Goal: Task Accomplishment & Management: Use online tool/utility

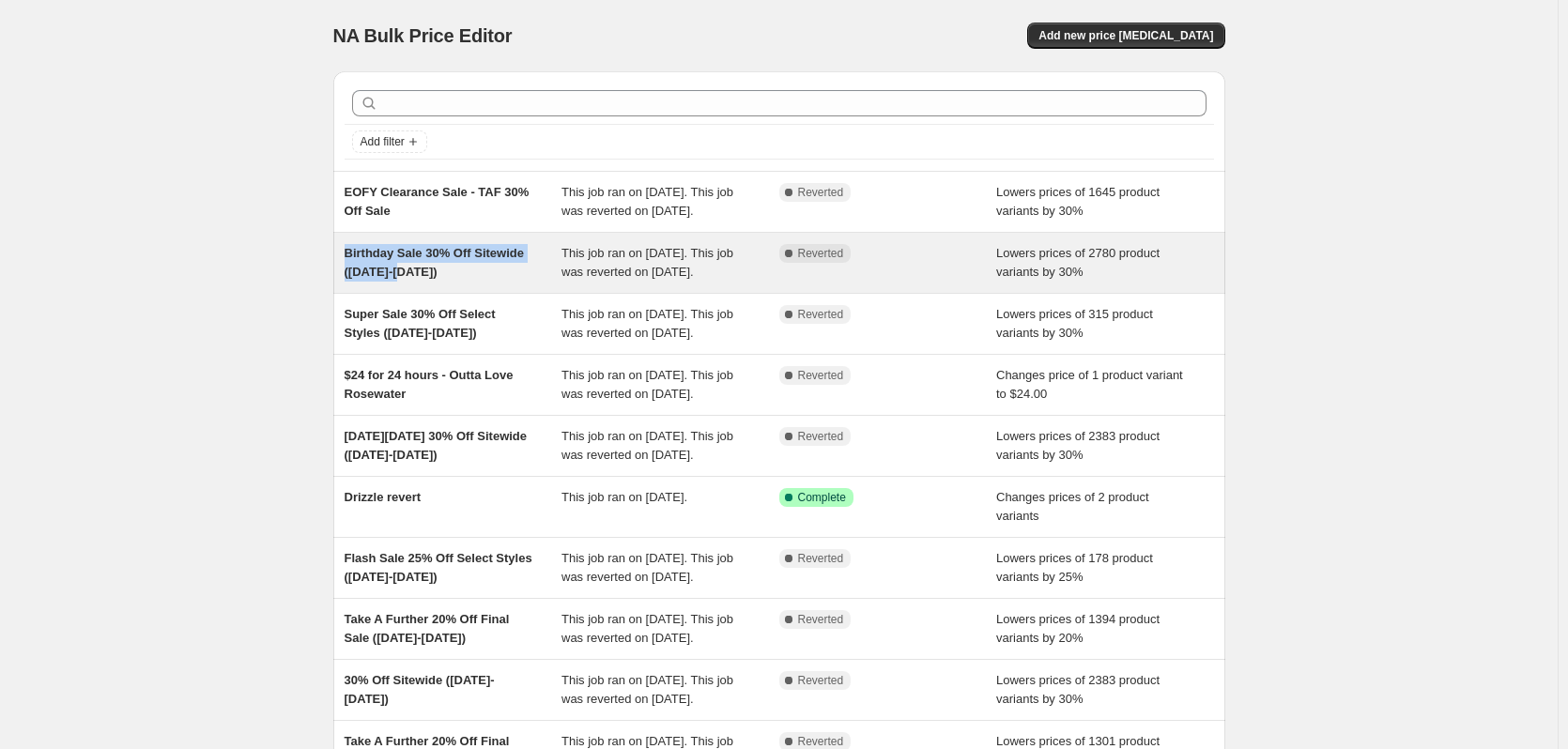
drag, startPoint x: 410, startPoint y: 272, endPoint x: 348, endPoint y: 251, distance: 65.5
click at [348, 251] on div "Birthday Sale 30% Off Sitewide ([DATE]-[DATE])" at bounding box center [453, 263] width 218 height 38
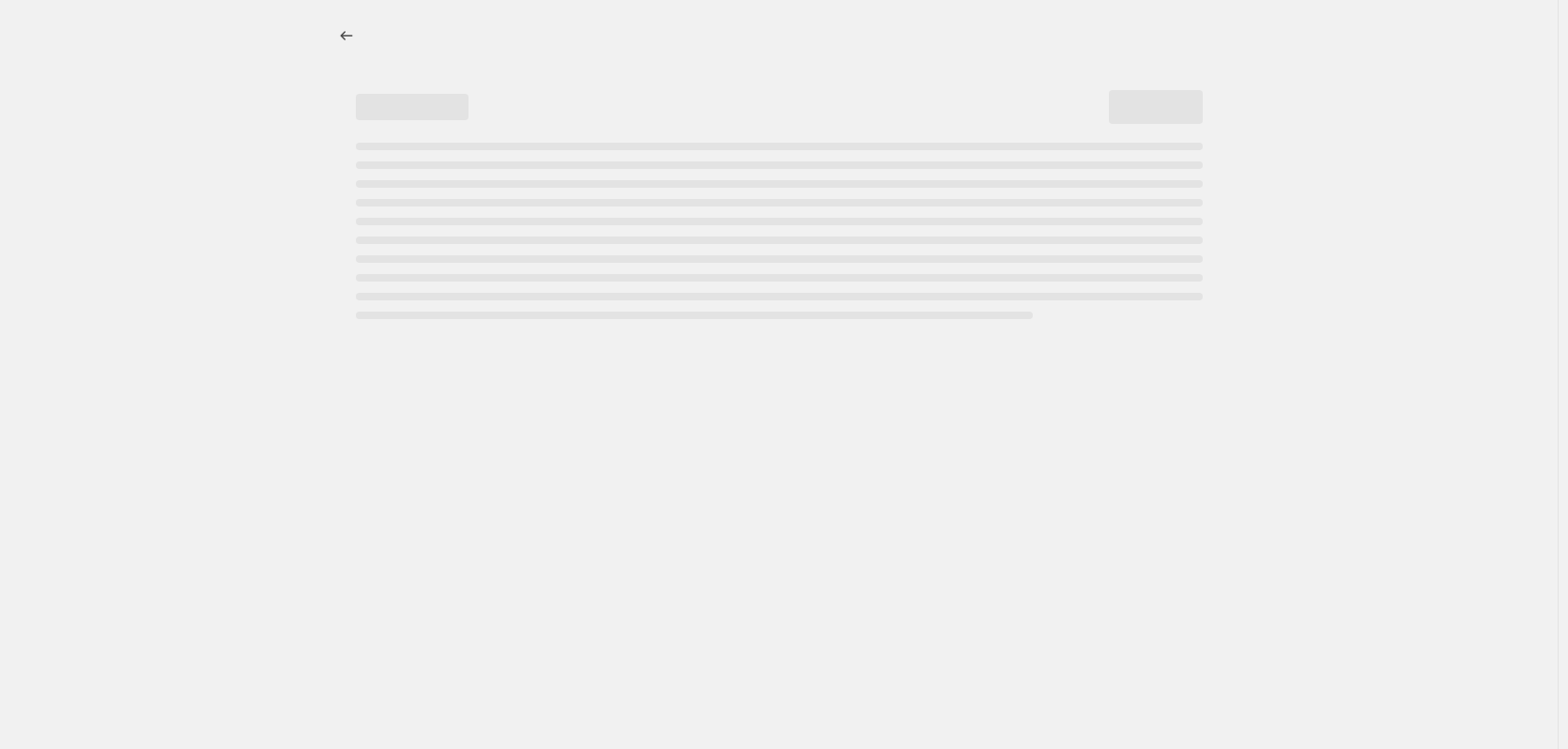
select select "percentage"
select select "product_type"
select select "not_equal"
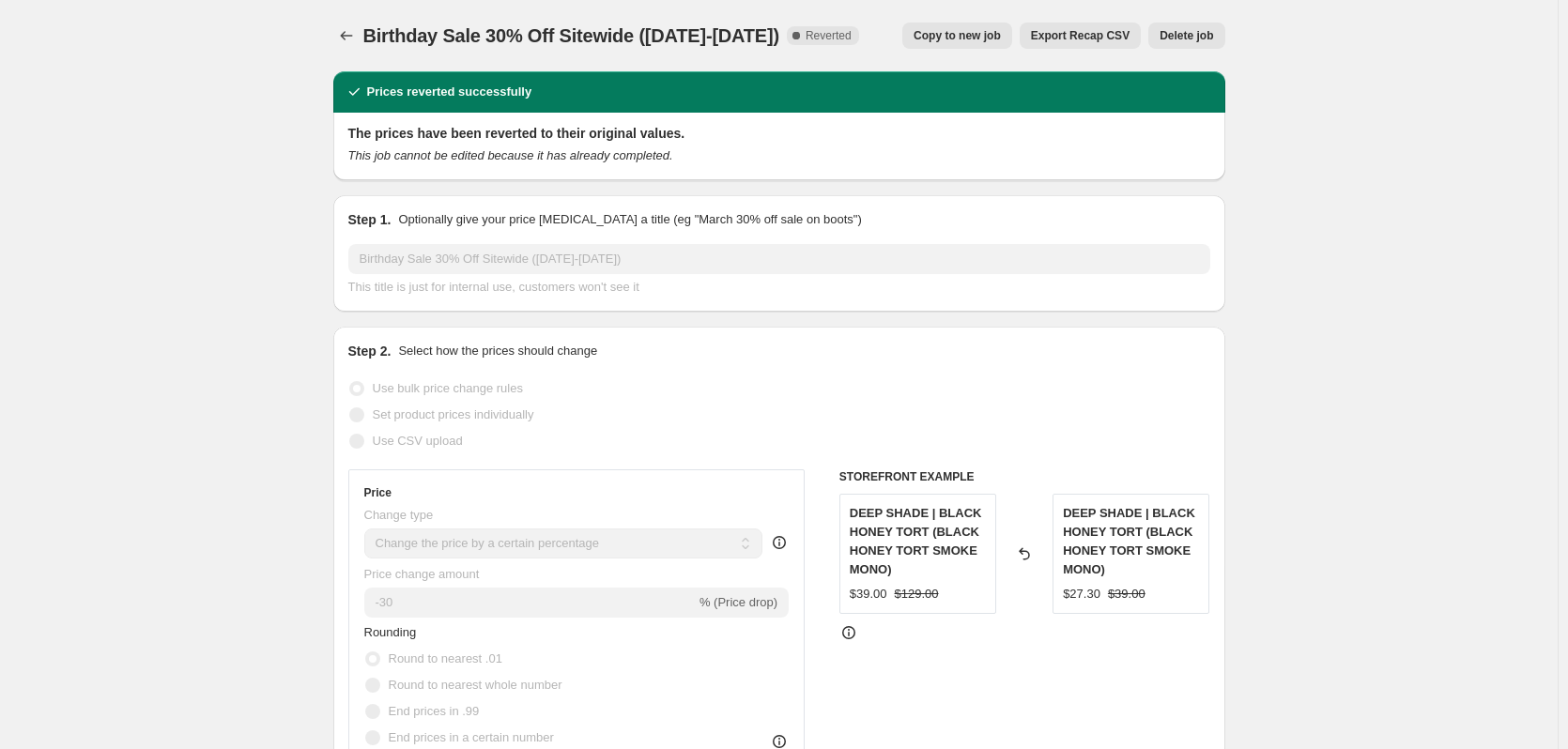
click at [585, 42] on span "Birthday Sale 30% Off Sitewide ([DATE]-[DATE])" at bounding box center [570, 36] width 416 height 21
copy span "Birthday Sale 30% Off Sitewide ([DATE]-[DATE])"
click at [356, 31] on icon "Price change jobs" at bounding box center [346, 36] width 19 height 19
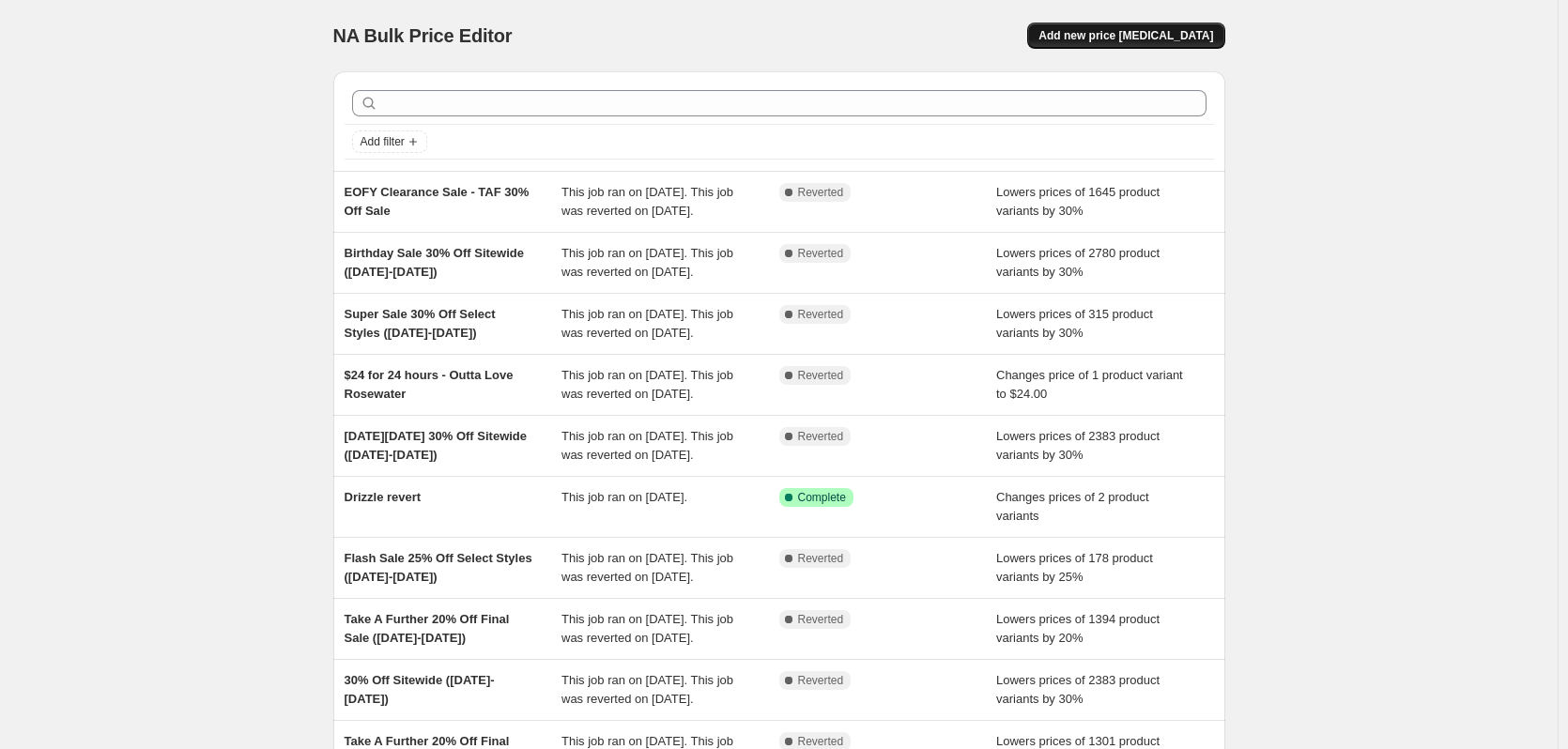
click at [1145, 33] on span "Add new price [MEDICAL_DATA]" at bounding box center [1125, 35] width 175 height 15
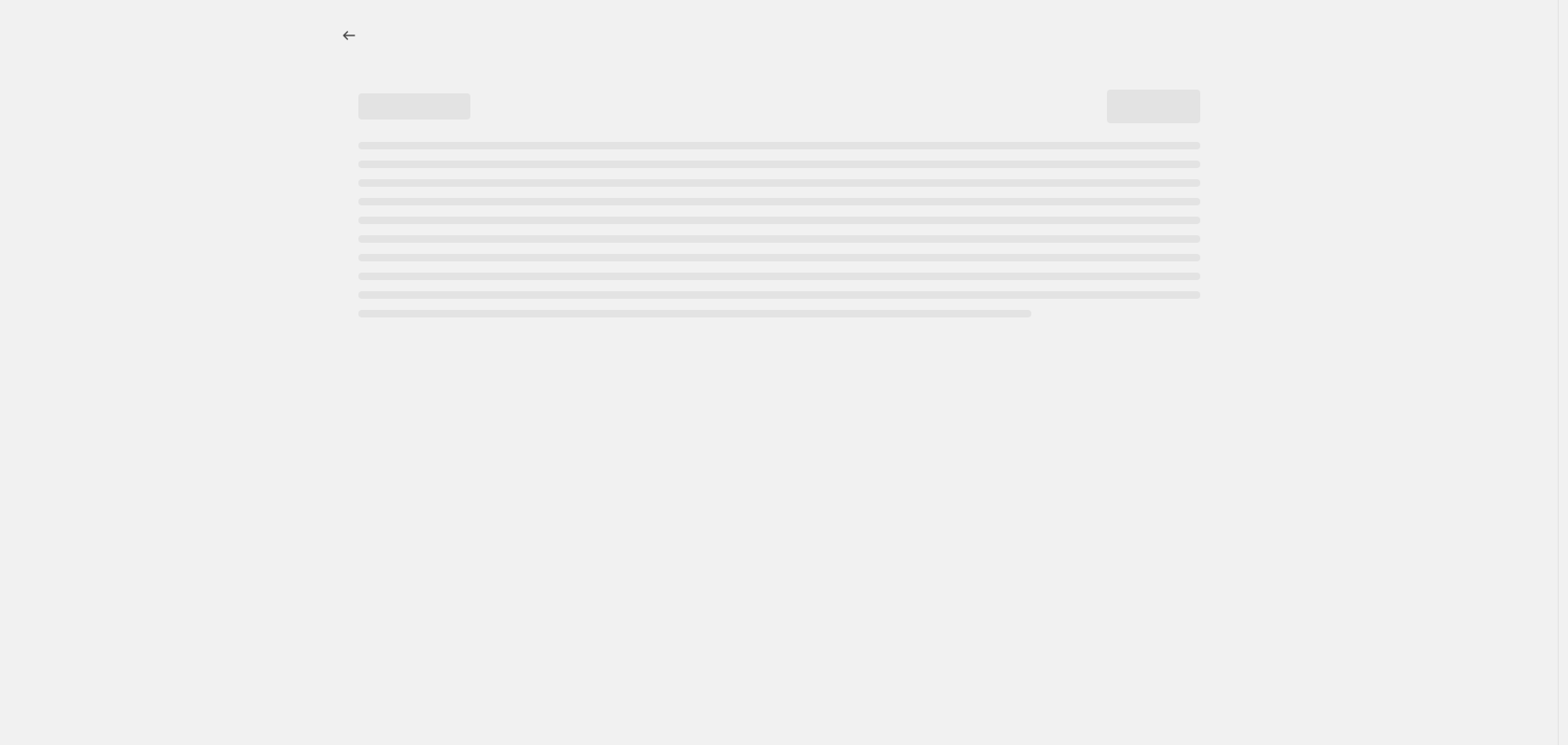
select select "percentage"
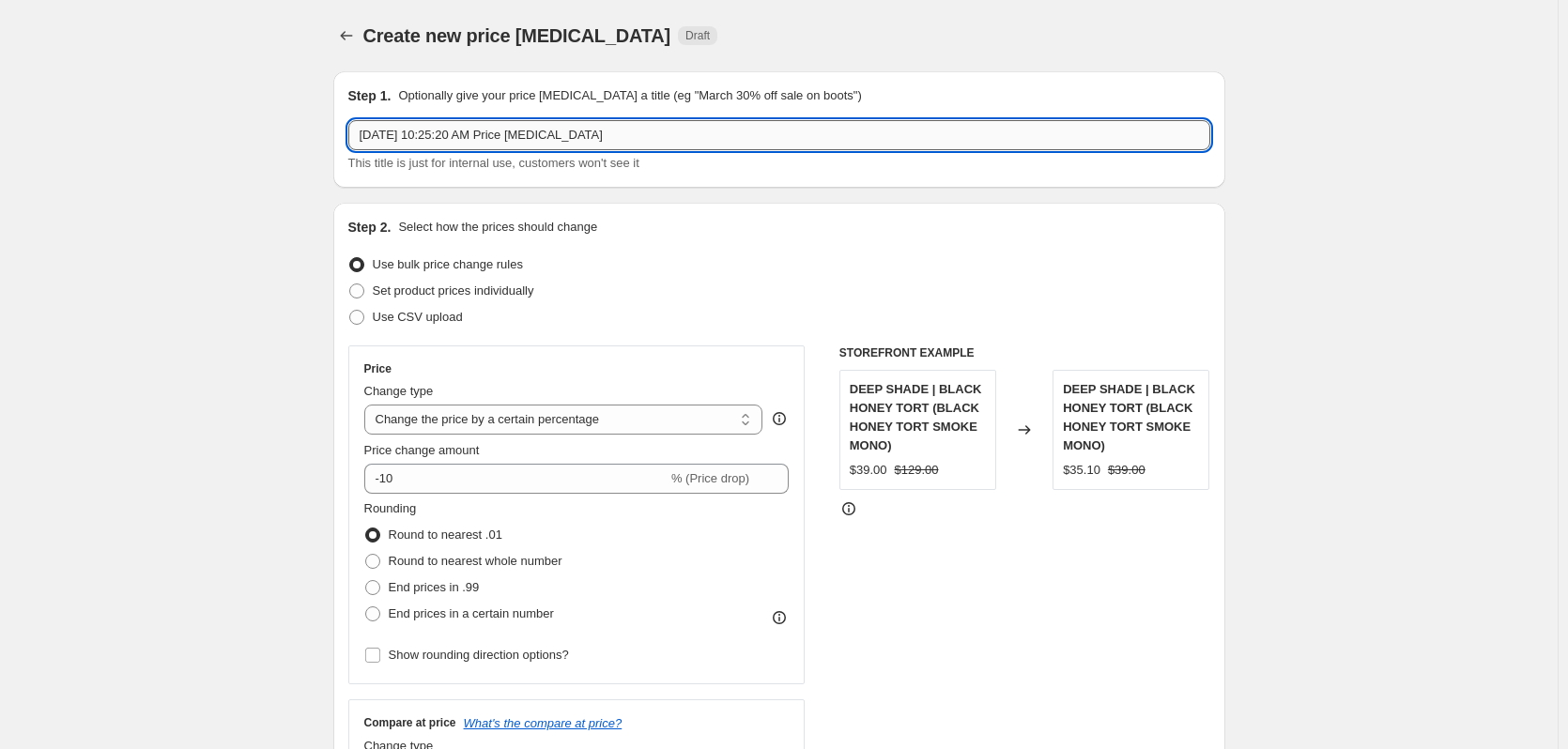
click at [490, 139] on input "[DATE] 10:25:20 AM Price [MEDICAL_DATA]" at bounding box center [779, 135] width 862 height 30
paste input "Birthday Sale 30% Off Sitewide ([DATE]-[DATE])"
drag, startPoint x: 433, startPoint y: 135, endPoint x: 301, endPoint y: 135, distance: 132.0
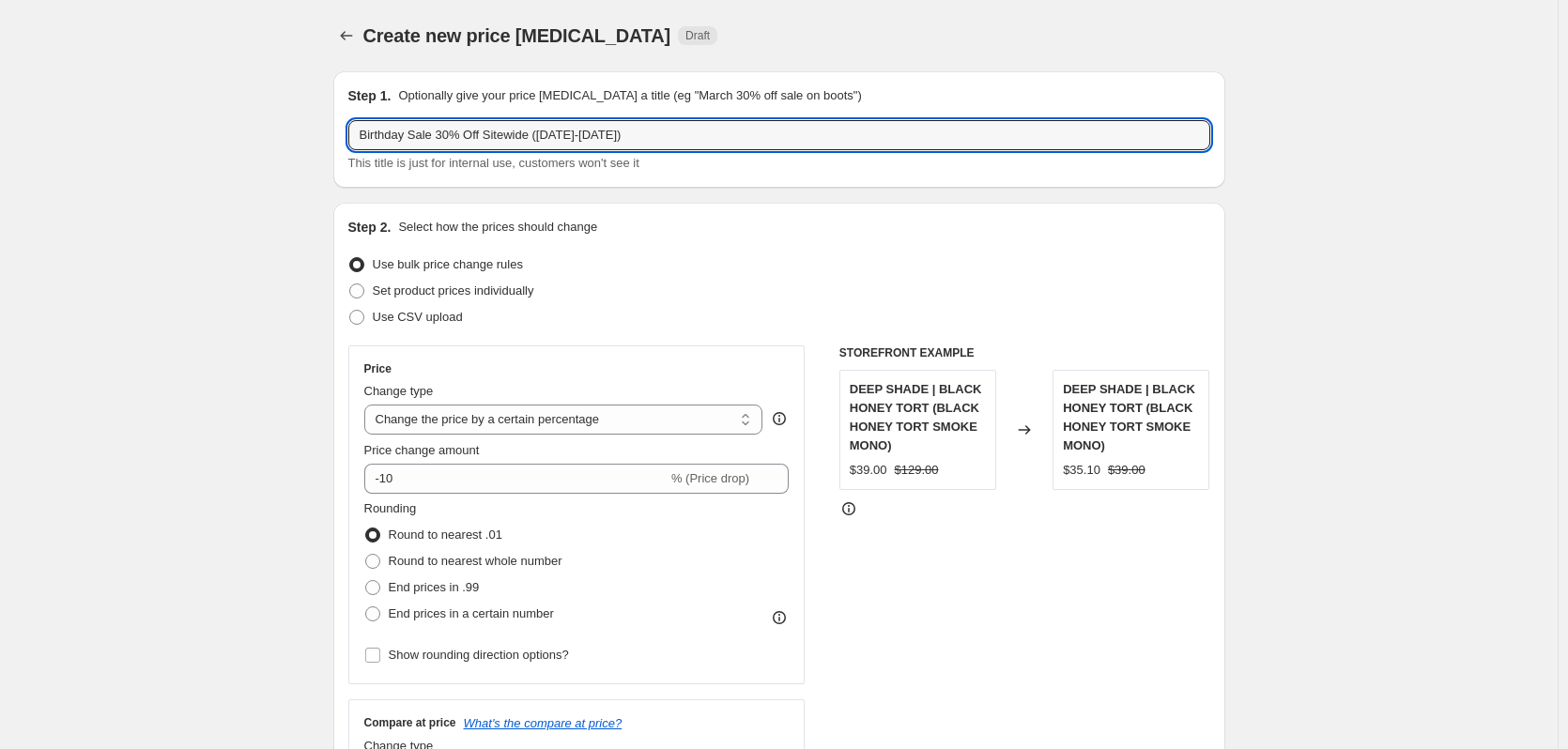
drag, startPoint x: 528, startPoint y: 137, endPoint x: 568, endPoint y: 134, distance: 40.1
click at [568, 134] on input "Spring Sale 30% Off Sitewide ([DATE]-[DATE])" at bounding box center [779, 135] width 862 height 30
type input "Spring Sale 30% Off Sitewide ([DATE]-[DATE])"
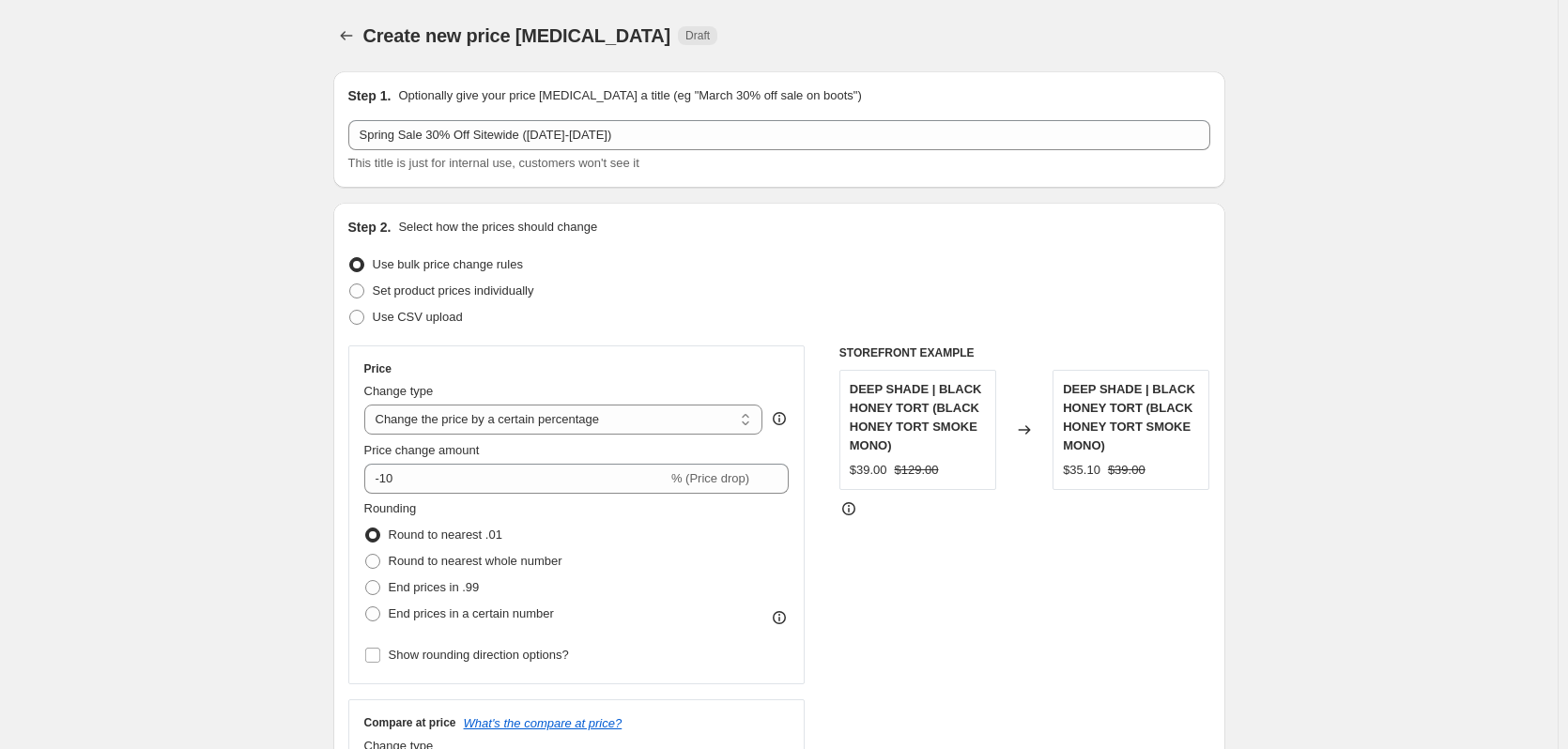
click at [411, 487] on input "-10" at bounding box center [515, 478] width 304 height 30
drag, startPoint x: 386, startPoint y: 474, endPoint x: 452, endPoint y: 474, distance: 66.0
click at [452, 474] on input "-10" at bounding box center [515, 478] width 304 height 30
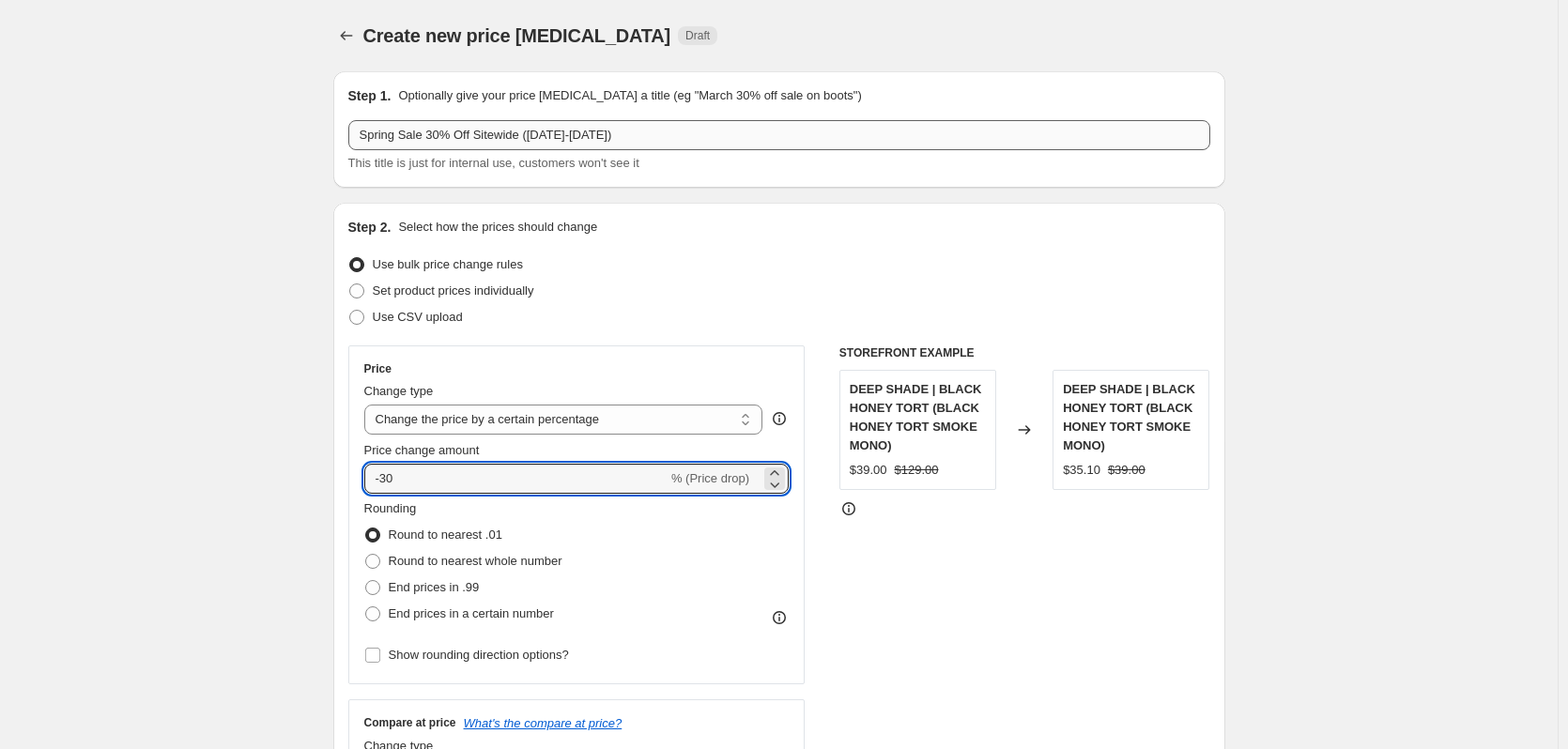
type input "-30"
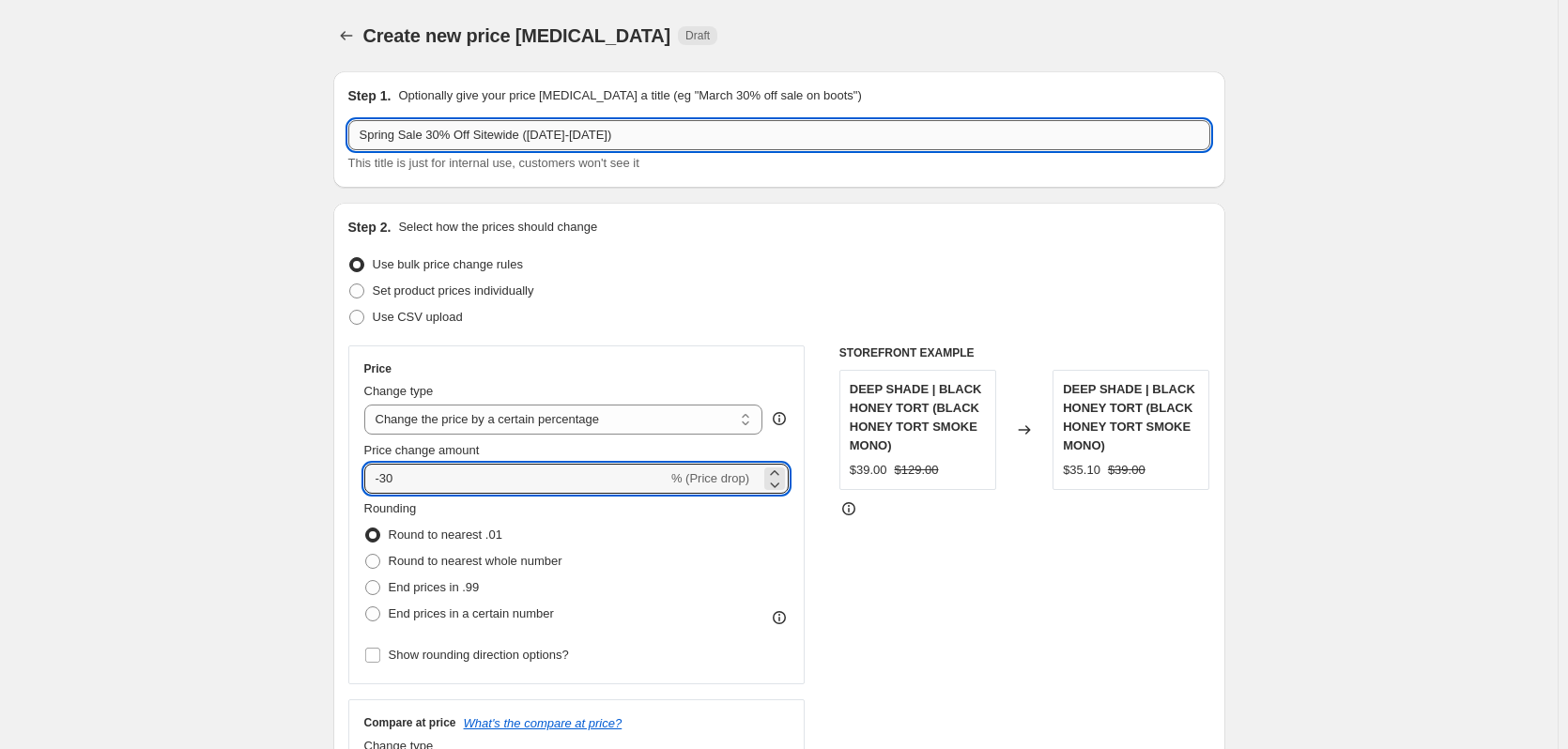
click at [424, 132] on input "Spring Sale 30% Off Sitewide ([DATE]-[DATE])" at bounding box center [779, 135] width 862 height 30
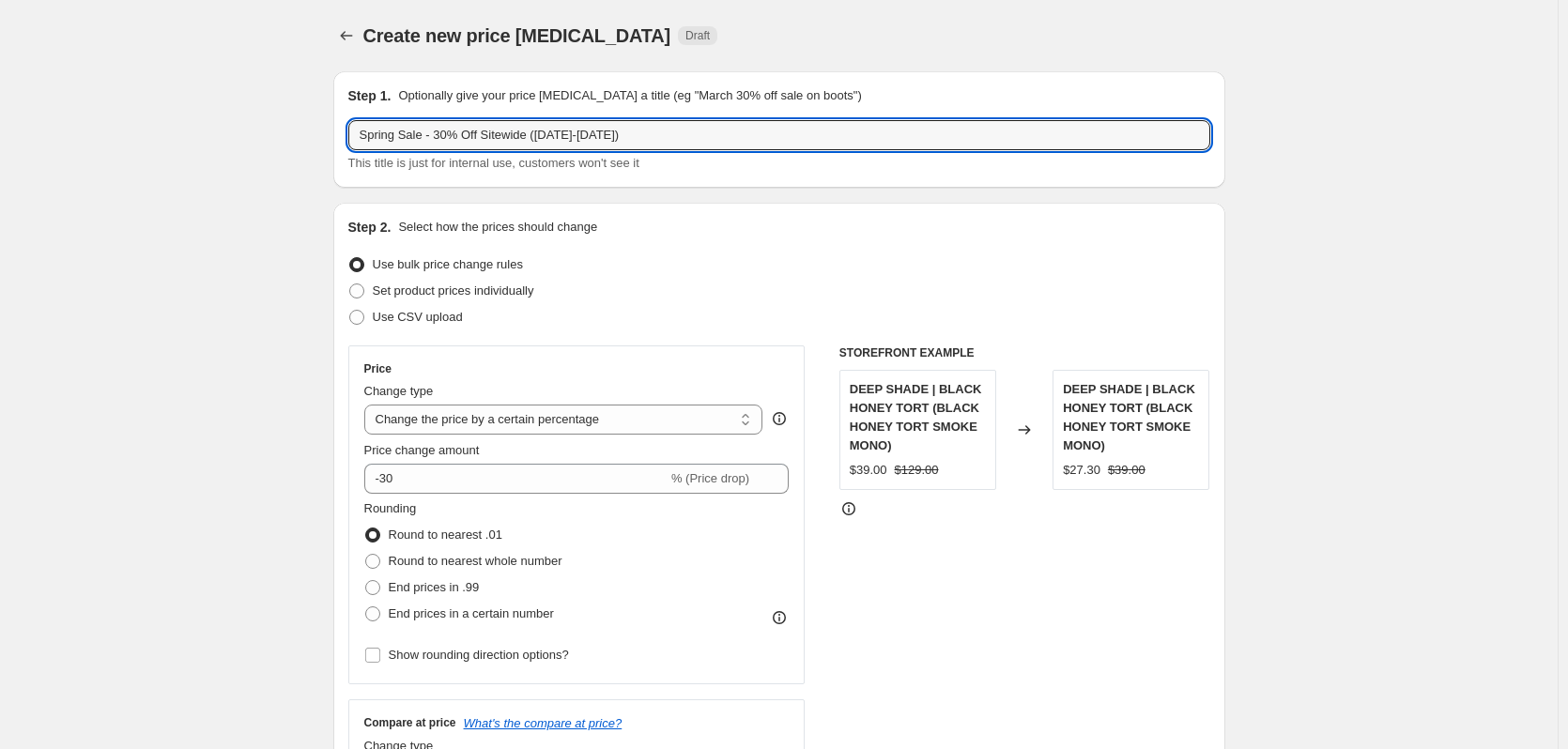
type input "Spring Sale - 30% Off Sitewide ([DATE]-[DATE])"
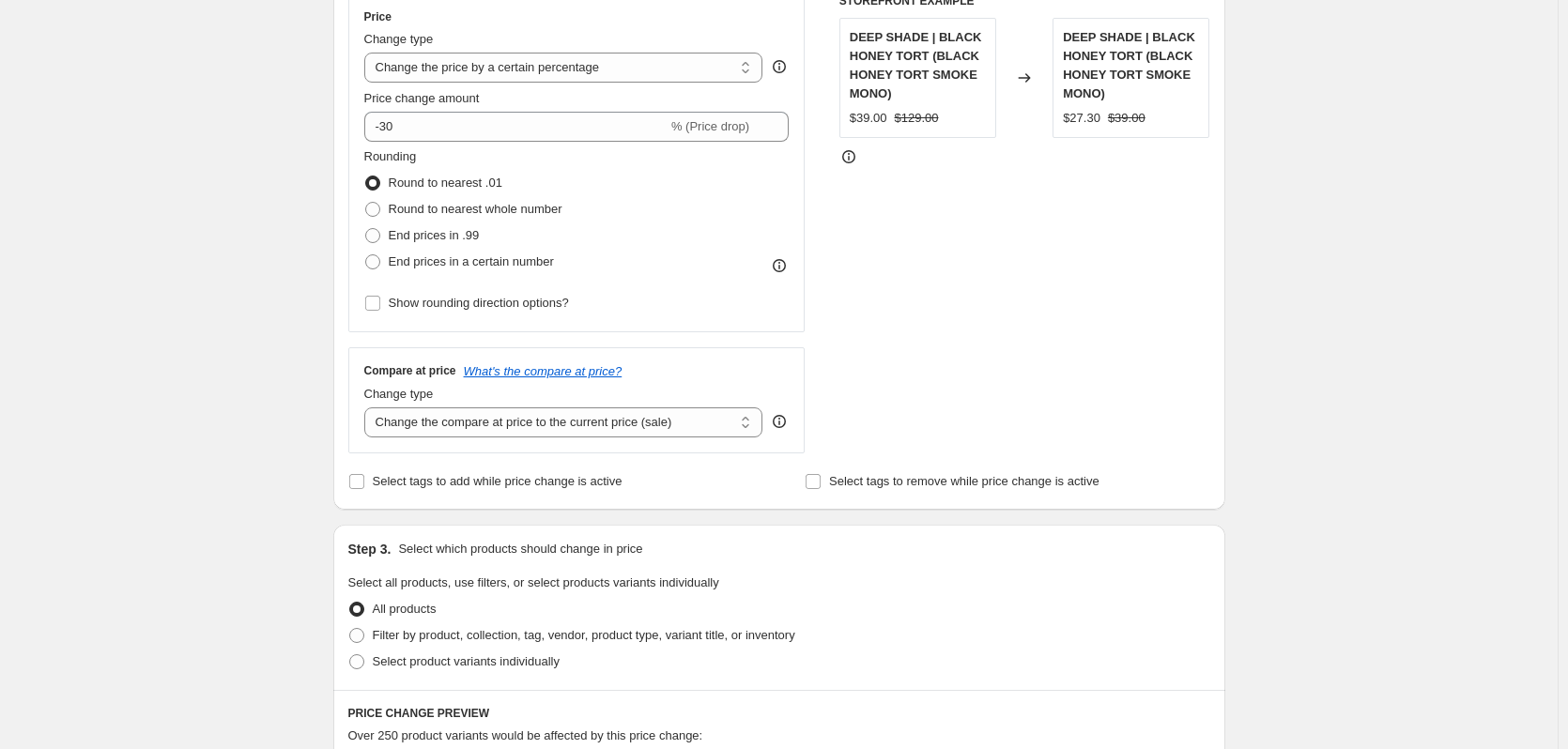
scroll to position [469, 0]
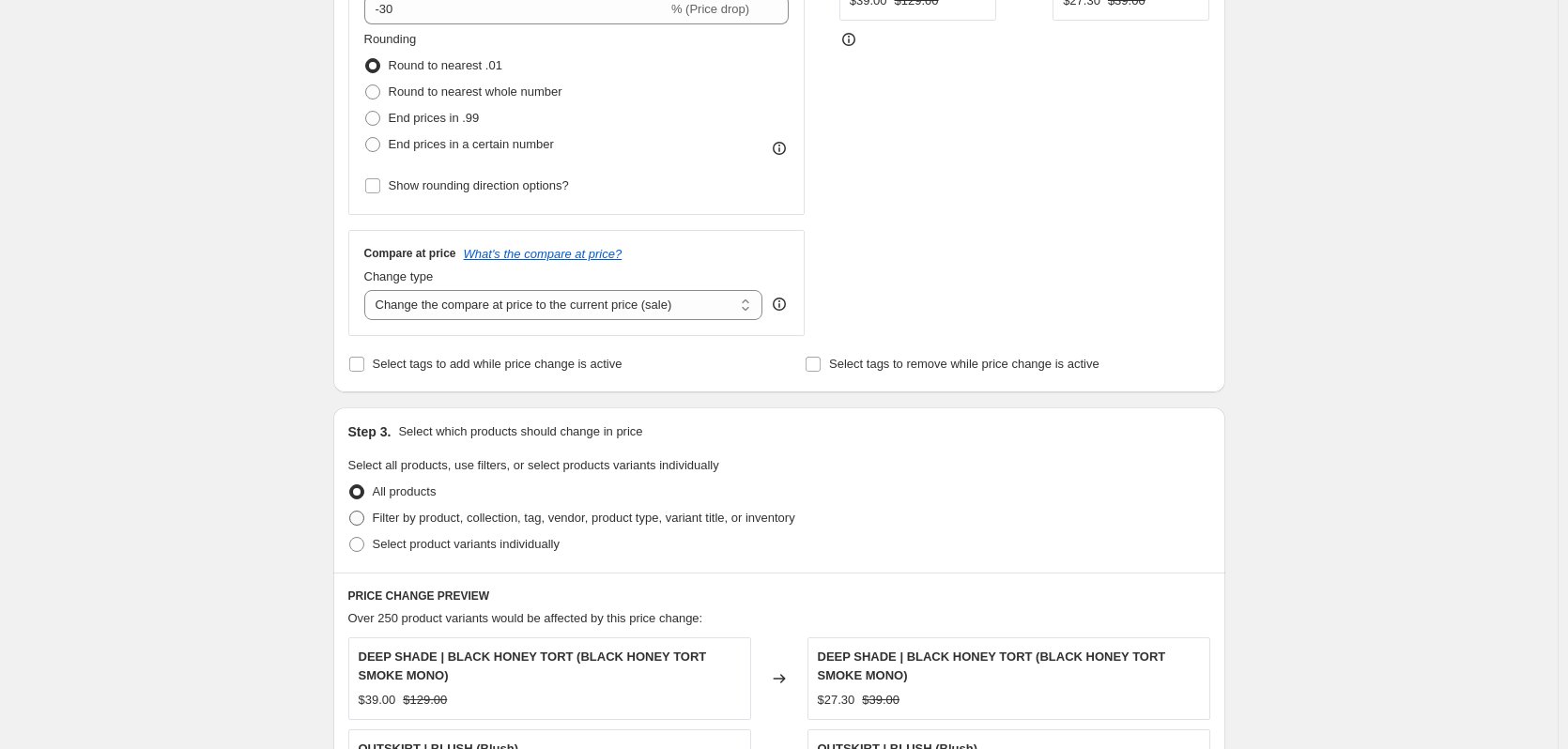
click at [498, 521] on span "Filter by product, collection, tag, vendor, product type, variant title, or inv…" at bounding box center [583, 518] width 422 height 14
click at [350, 512] on input "Filter by product, collection, tag, vendor, product type, variant title, or inv…" at bounding box center [349, 511] width 1 height 1
radio input "true"
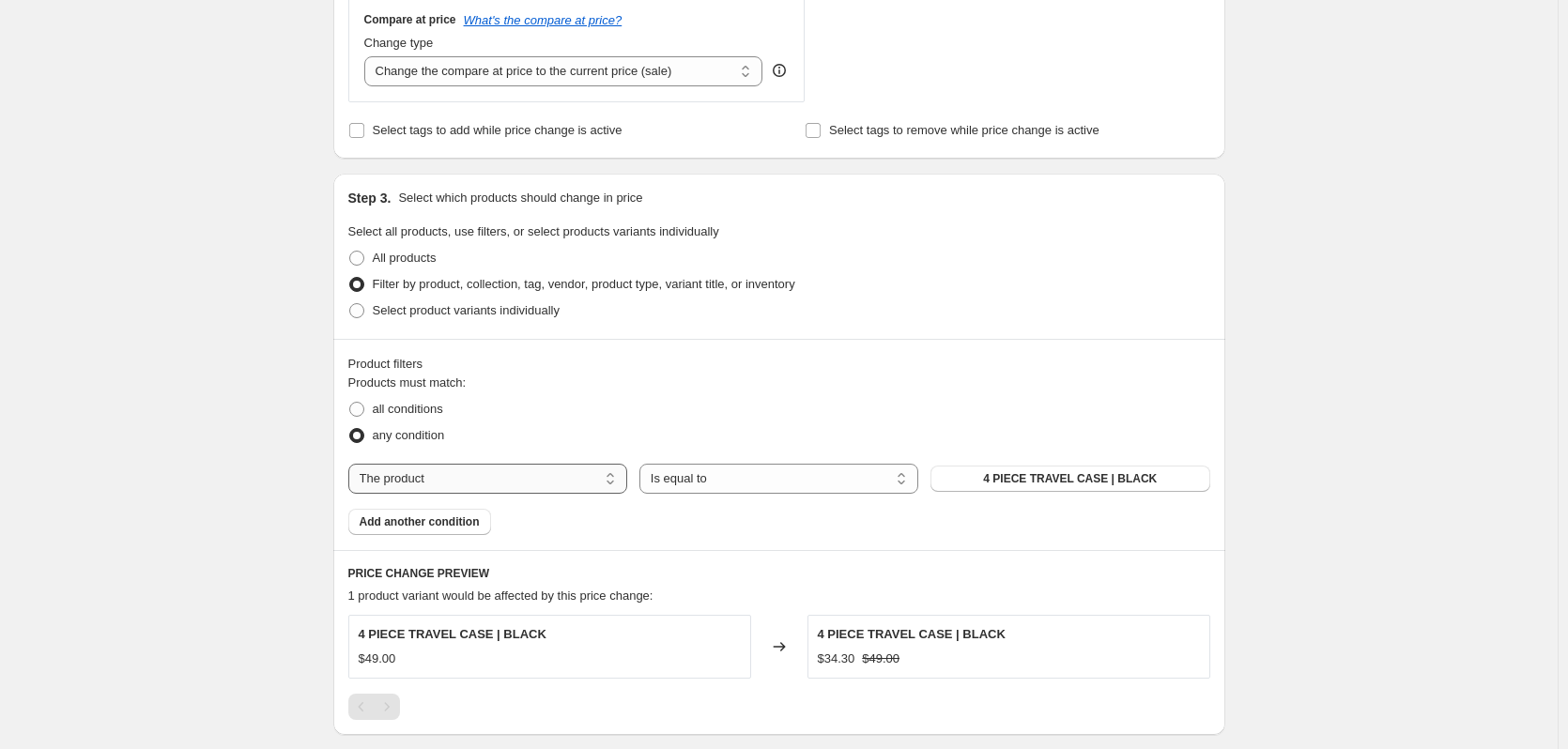
scroll to position [751, 0]
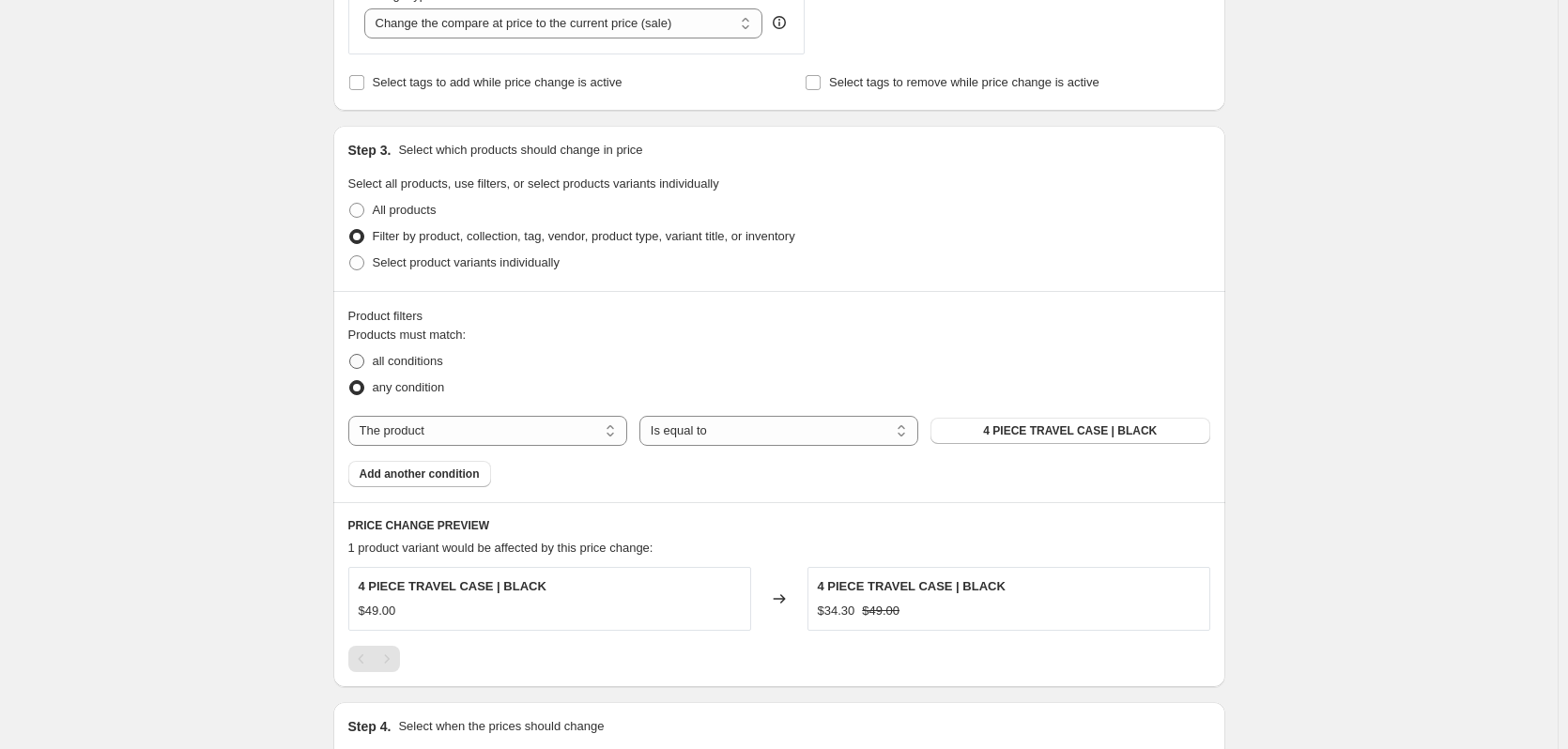
click at [429, 360] on span "all conditions" at bounding box center [407, 361] width 70 height 14
click at [350, 355] on input "all conditions" at bounding box center [349, 354] width 1 height 1
radio input "true"
click at [456, 433] on select "The product The product's collection The product's tag The product's vendor The…" at bounding box center [487, 431] width 279 height 30
select select "product_type"
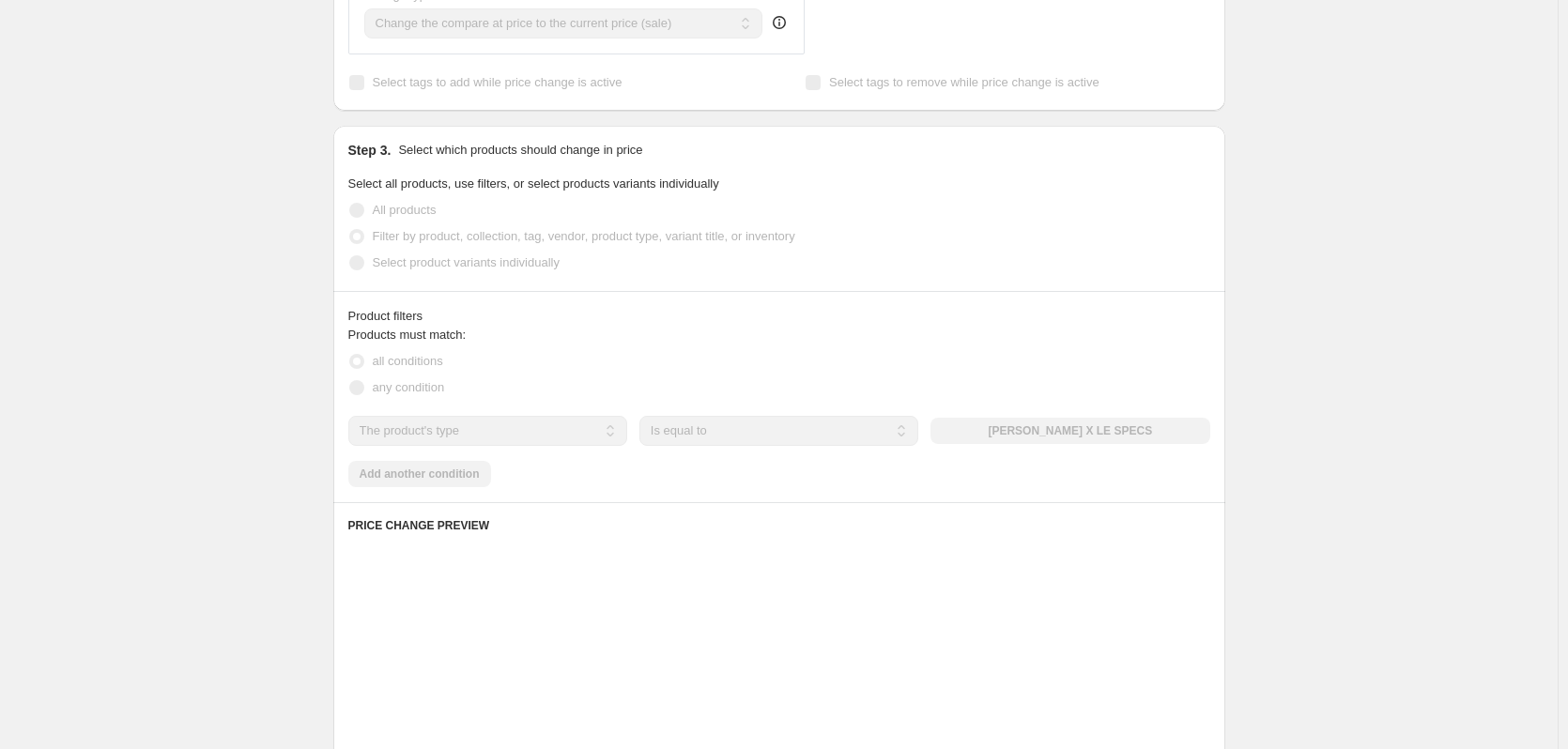
click at [750, 430] on select "Is equal to Is not equal to" at bounding box center [779, 431] width 279 height 30
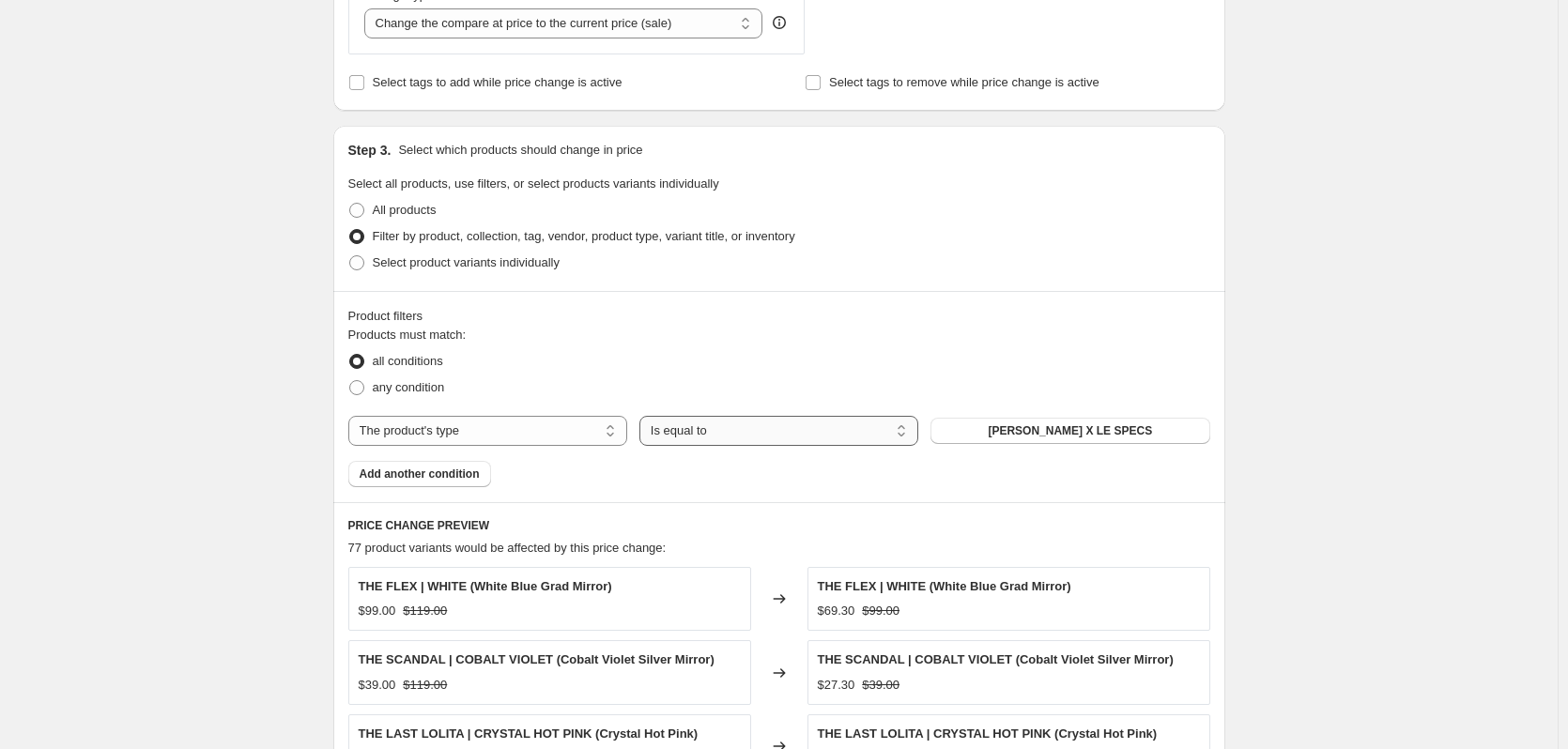
click at [724, 439] on select "Is equal to Is not equal to" at bounding box center [779, 431] width 279 height 30
select select "not_equal"
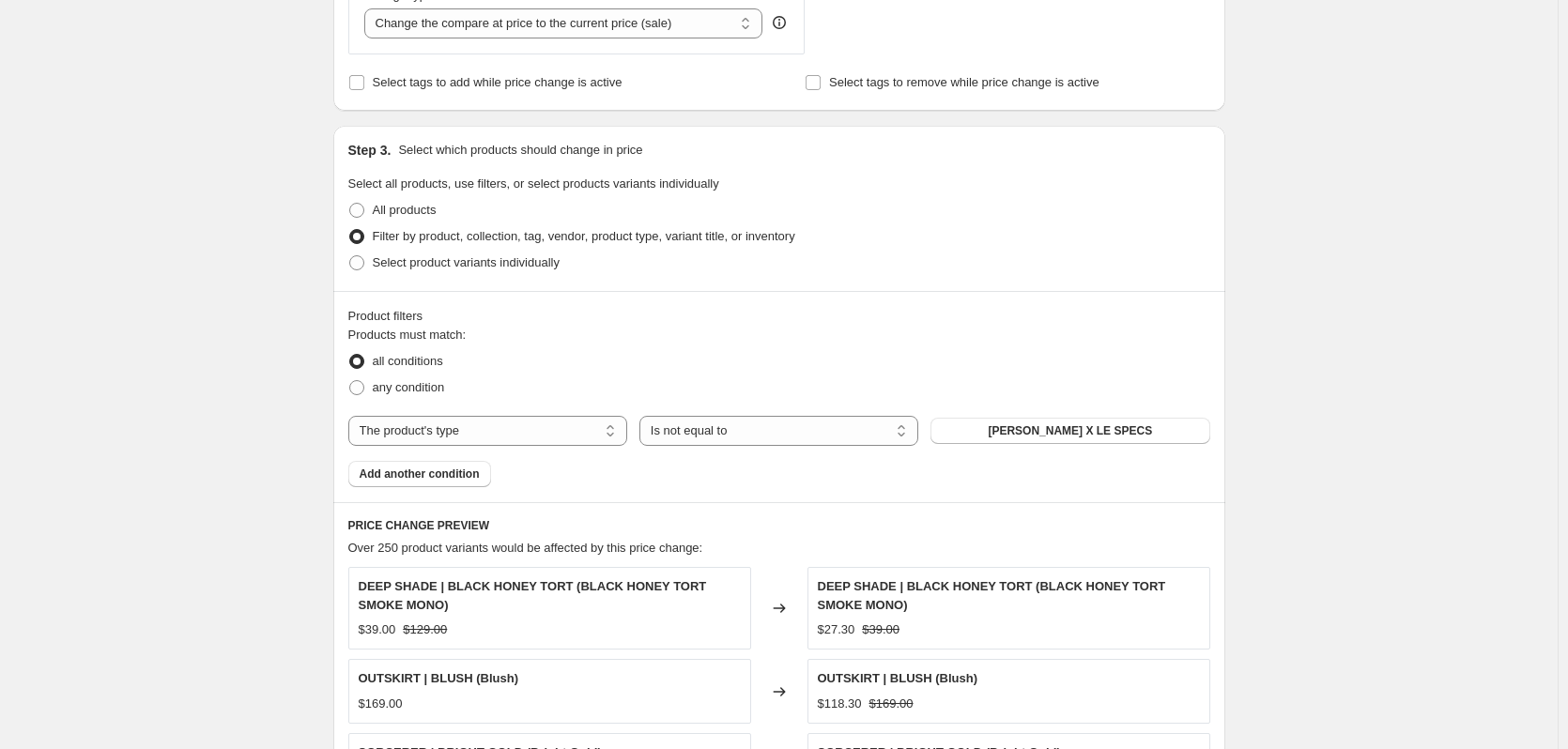
click at [1039, 435] on span "[PERSON_NAME] X LE SPECS" at bounding box center [1070, 430] width 164 height 15
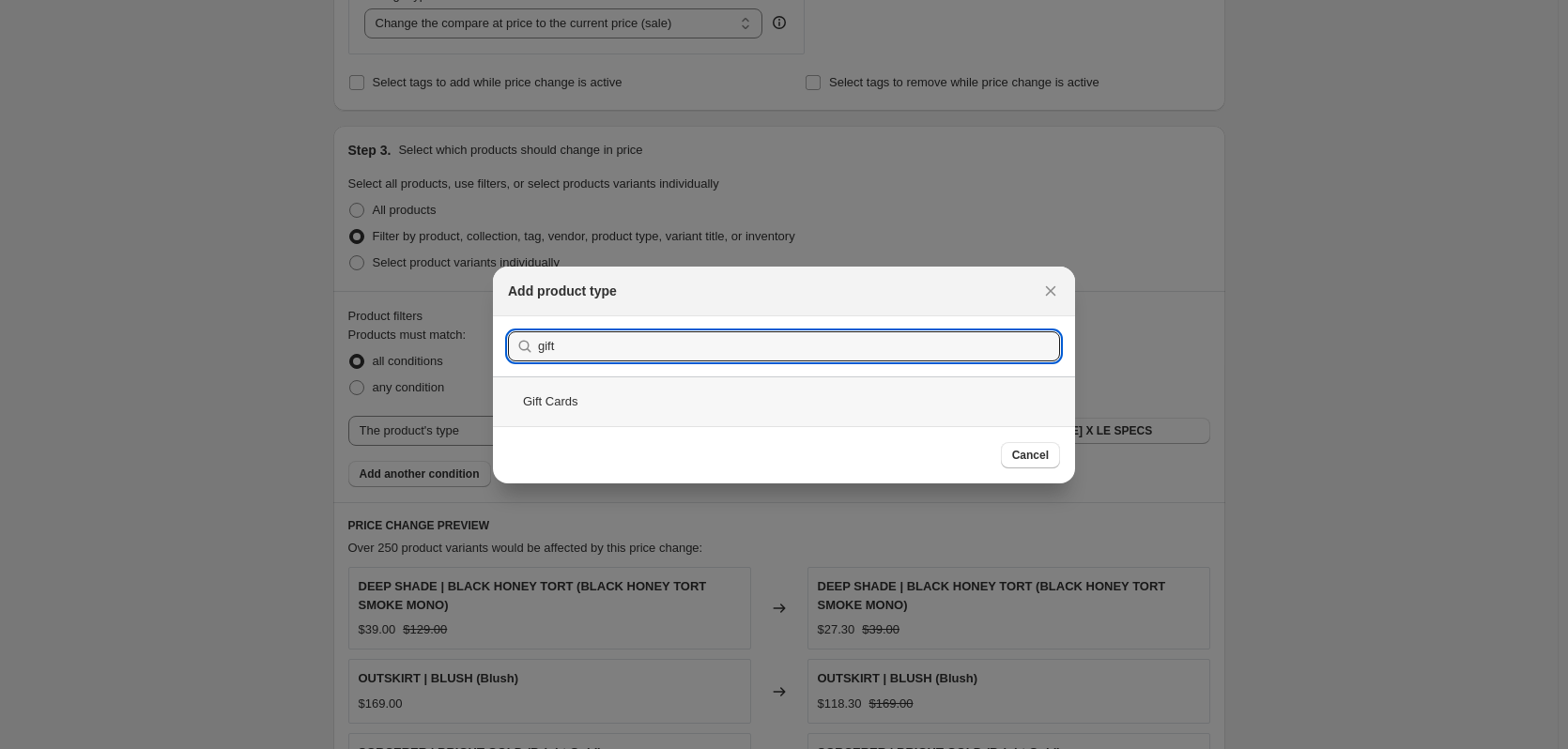
type input "gift"
click at [567, 399] on div "Gift Cards" at bounding box center [784, 401] width 582 height 49
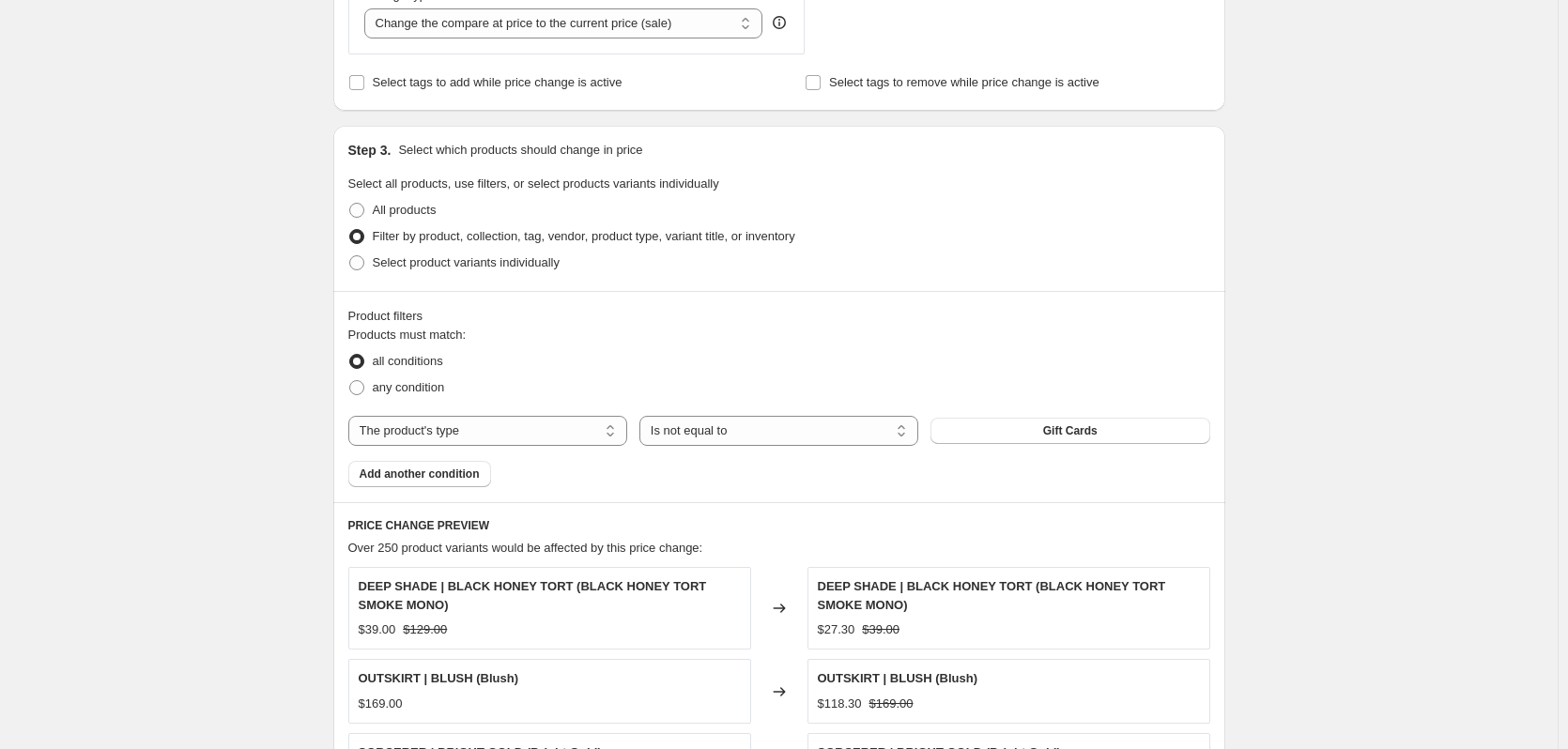
click at [1349, 253] on div "Create new price [MEDICAL_DATA]. This page is ready Create new price [MEDICAL_D…" at bounding box center [778, 270] width 1557 height 2041
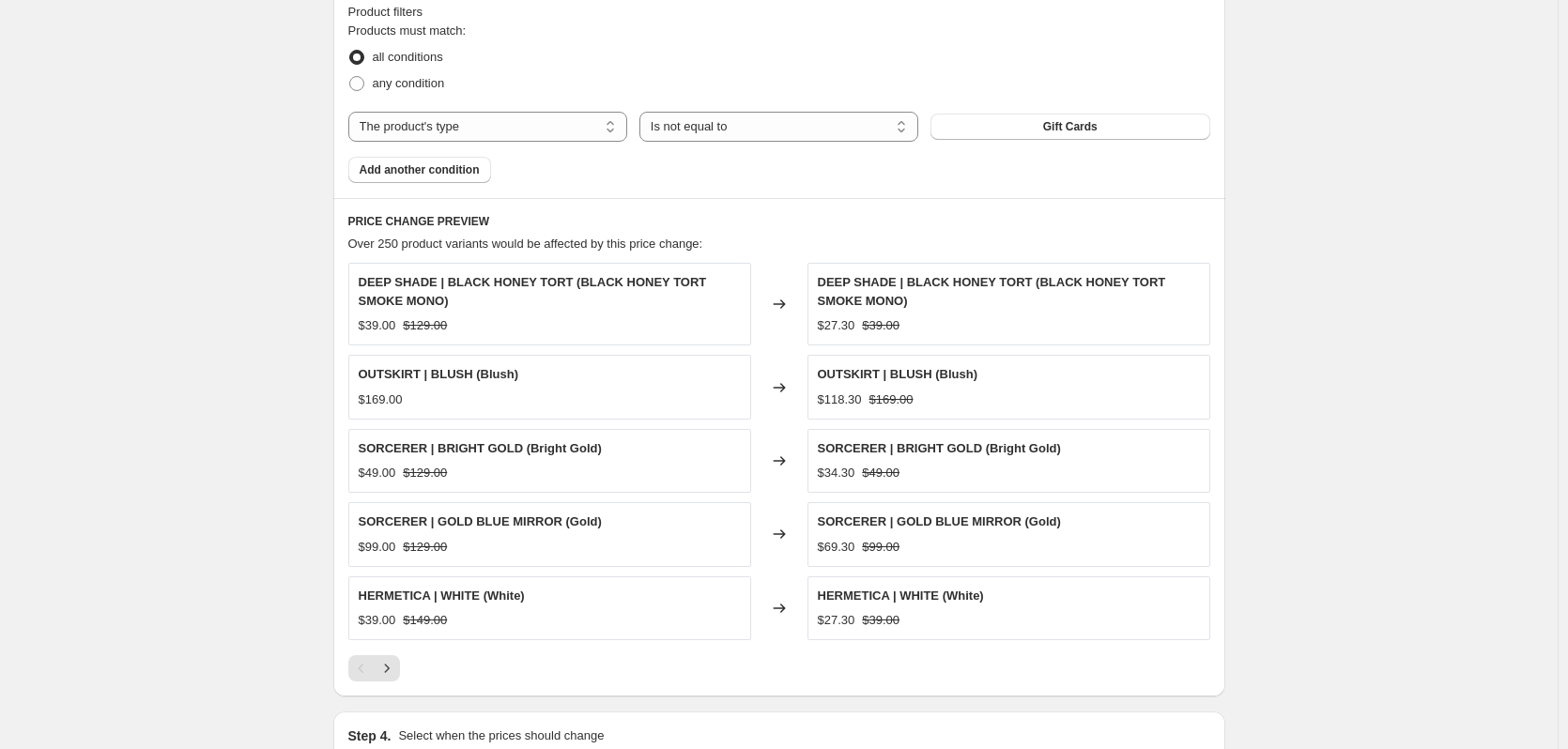
scroll to position [1293, 0]
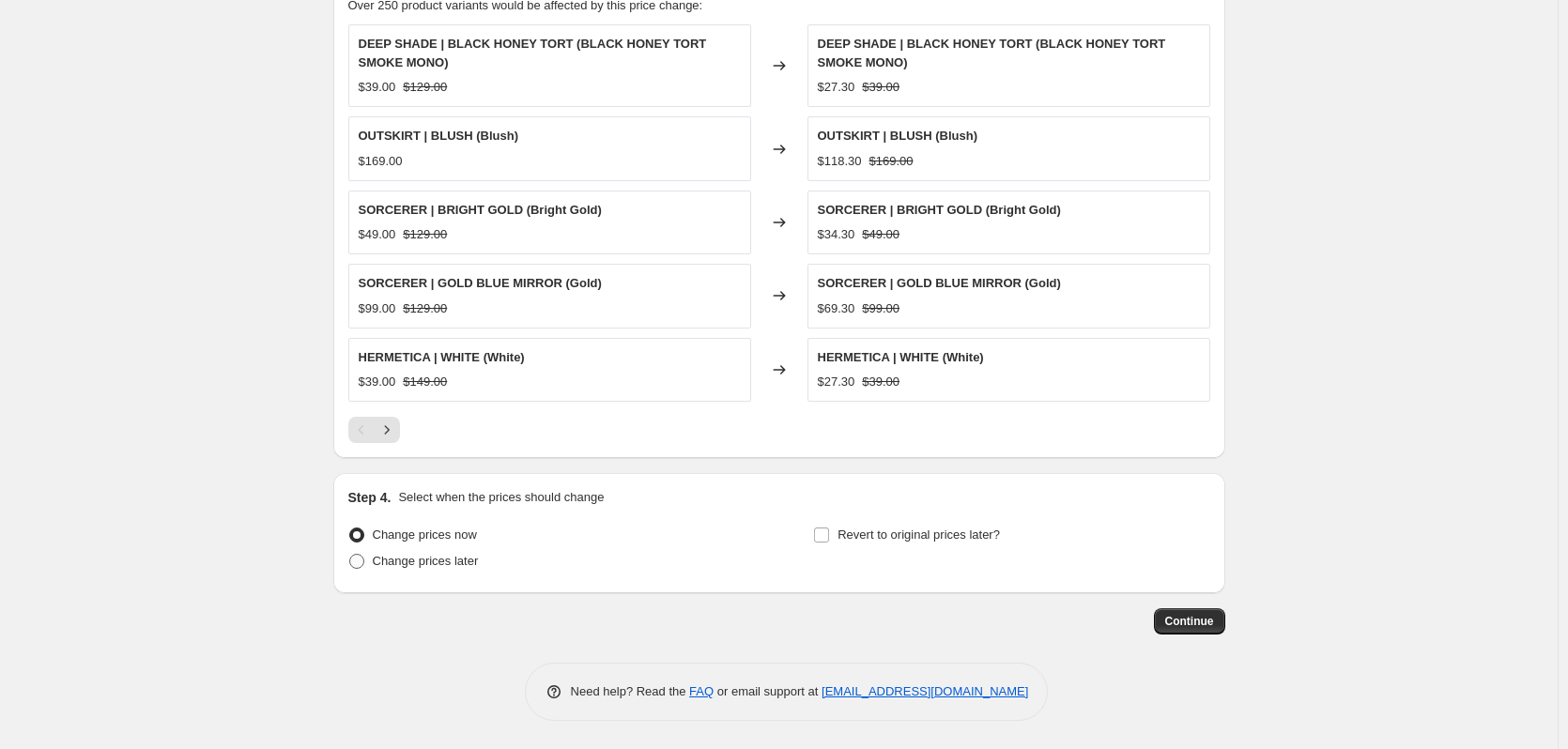
click at [436, 567] on span "Change prices later" at bounding box center [425, 560] width 106 height 14
click at [350, 554] on input "Change prices later" at bounding box center [349, 553] width 1 height 1
radio input "true"
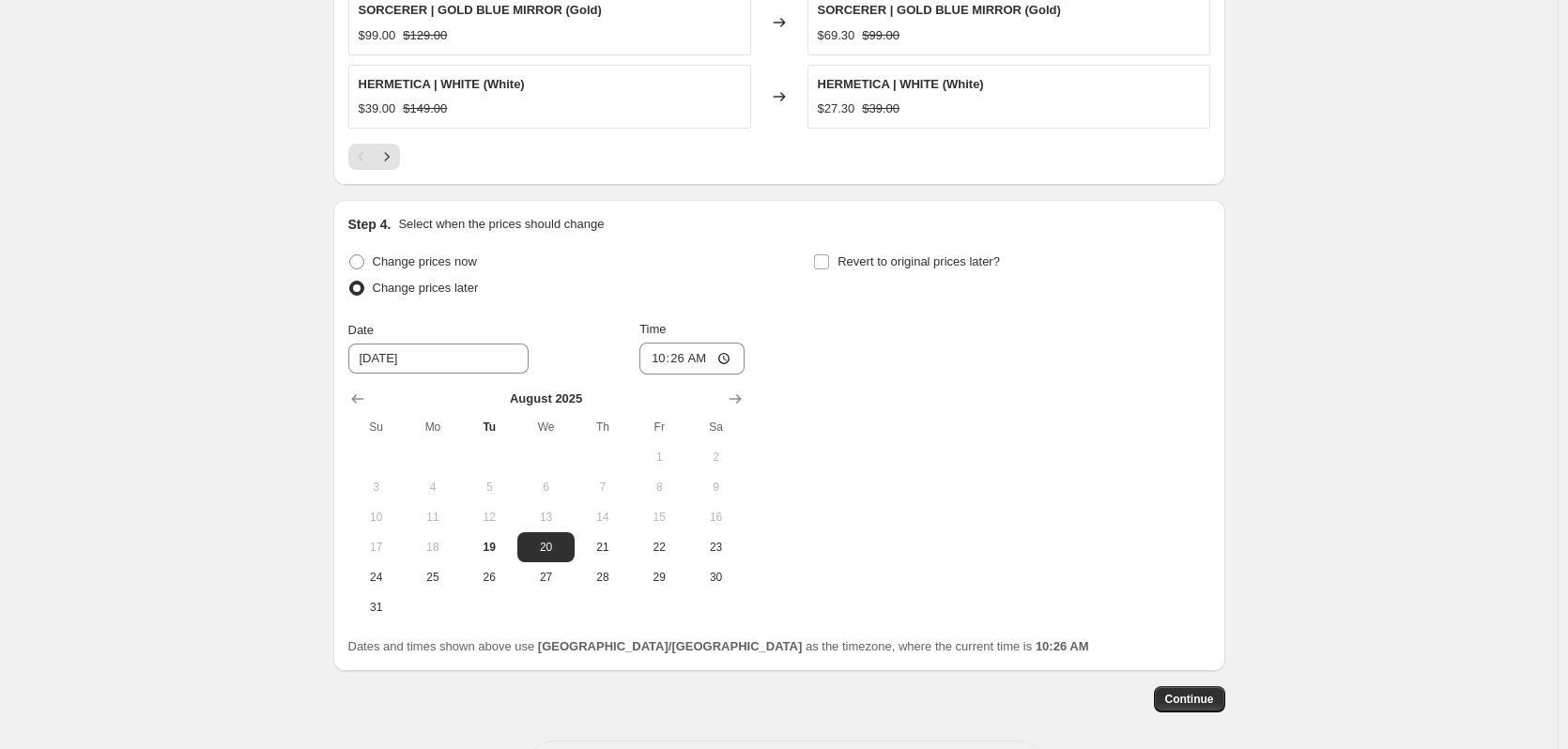
scroll to position [1575, 0]
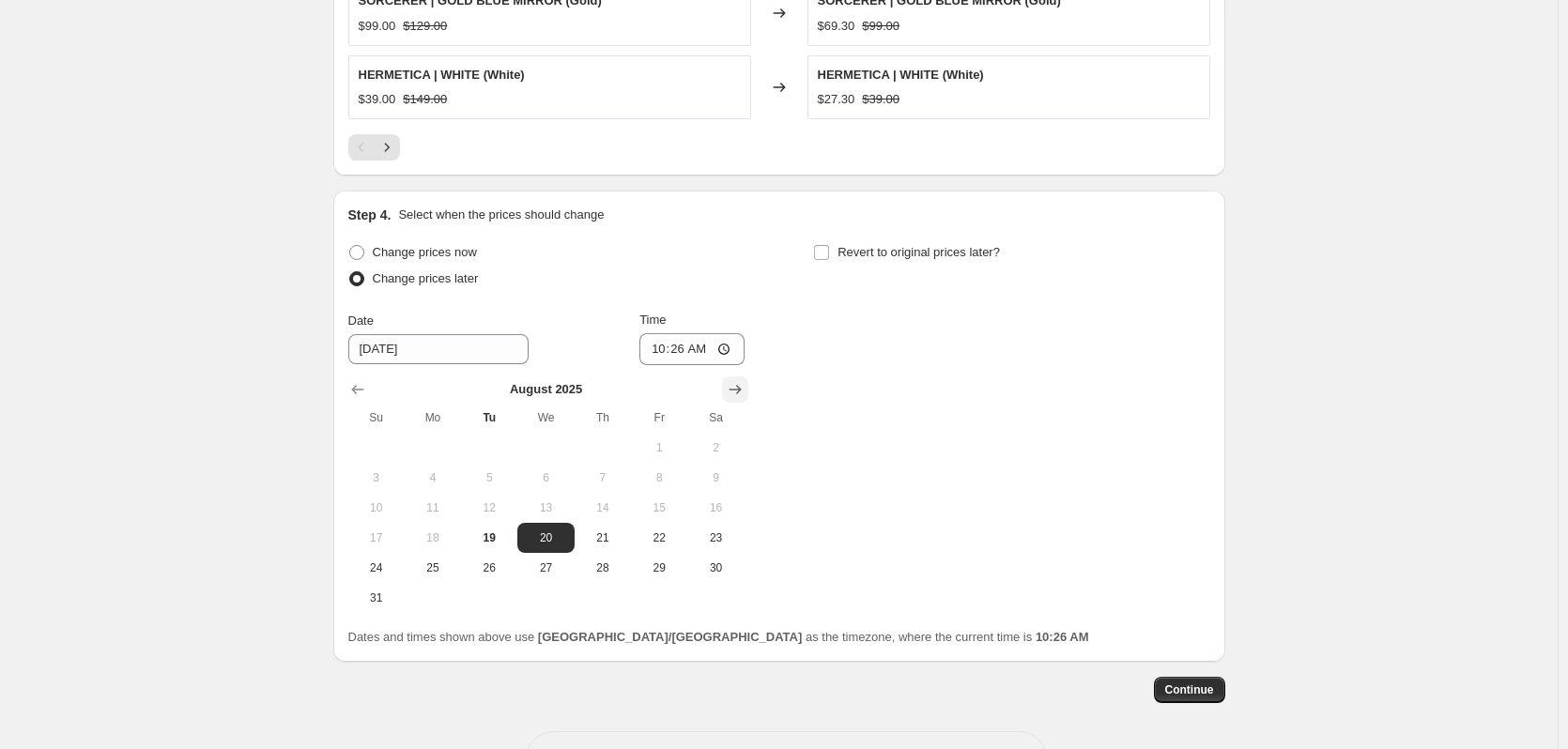
click at [732, 384] on icon "Show next month, September 2025" at bounding box center [735, 389] width 19 height 19
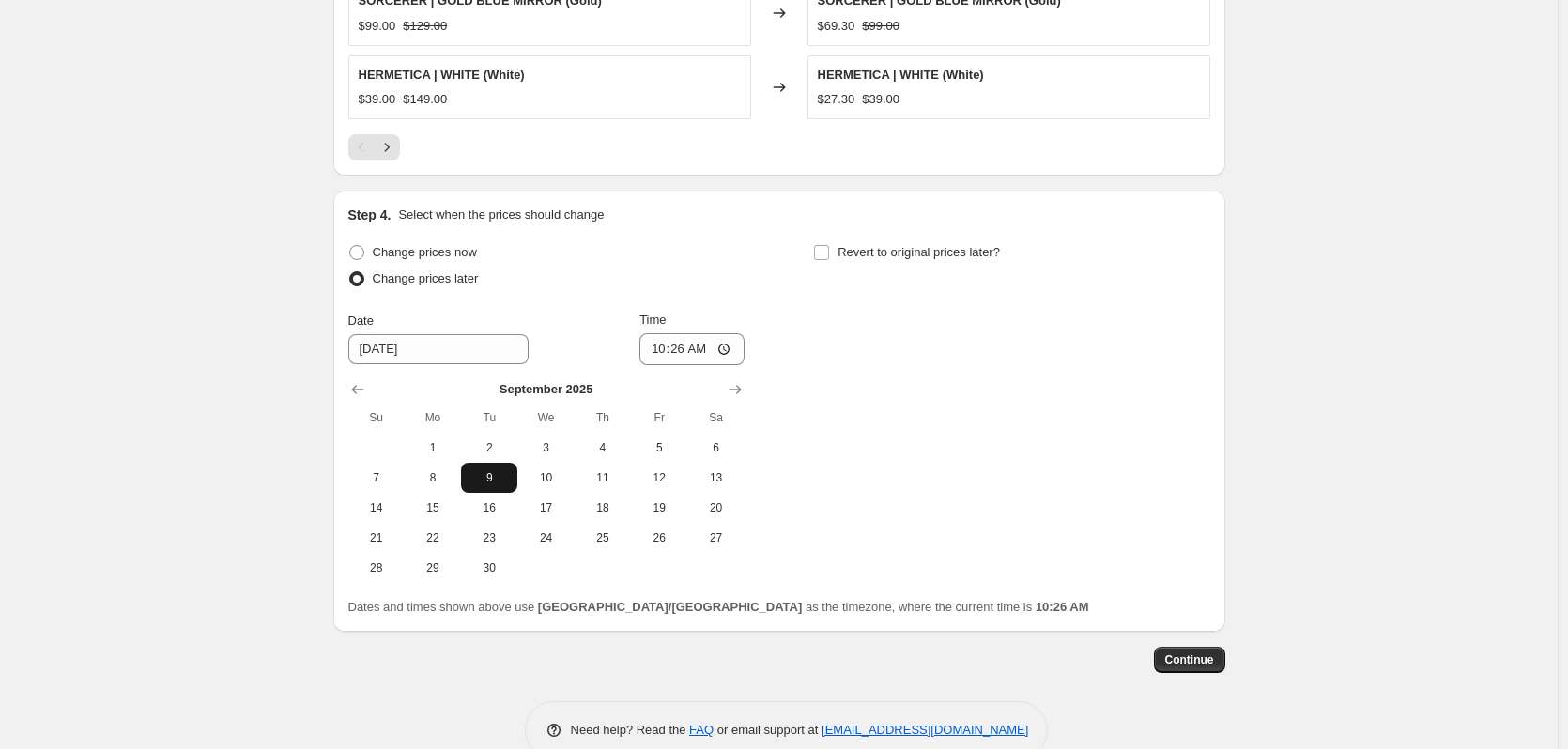
click at [477, 476] on span "9" at bounding box center [489, 477] width 42 height 15
type input "[DATE]"
click at [662, 352] on input "10:26" at bounding box center [692, 349] width 105 height 32
type input "05:01"
click at [1071, 333] on div "Change prices now Change prices later Date [DATE] Time 05:[DATE] Mo Tu We Th Fr…" at bounding box center [779, 411] width 862 height 344
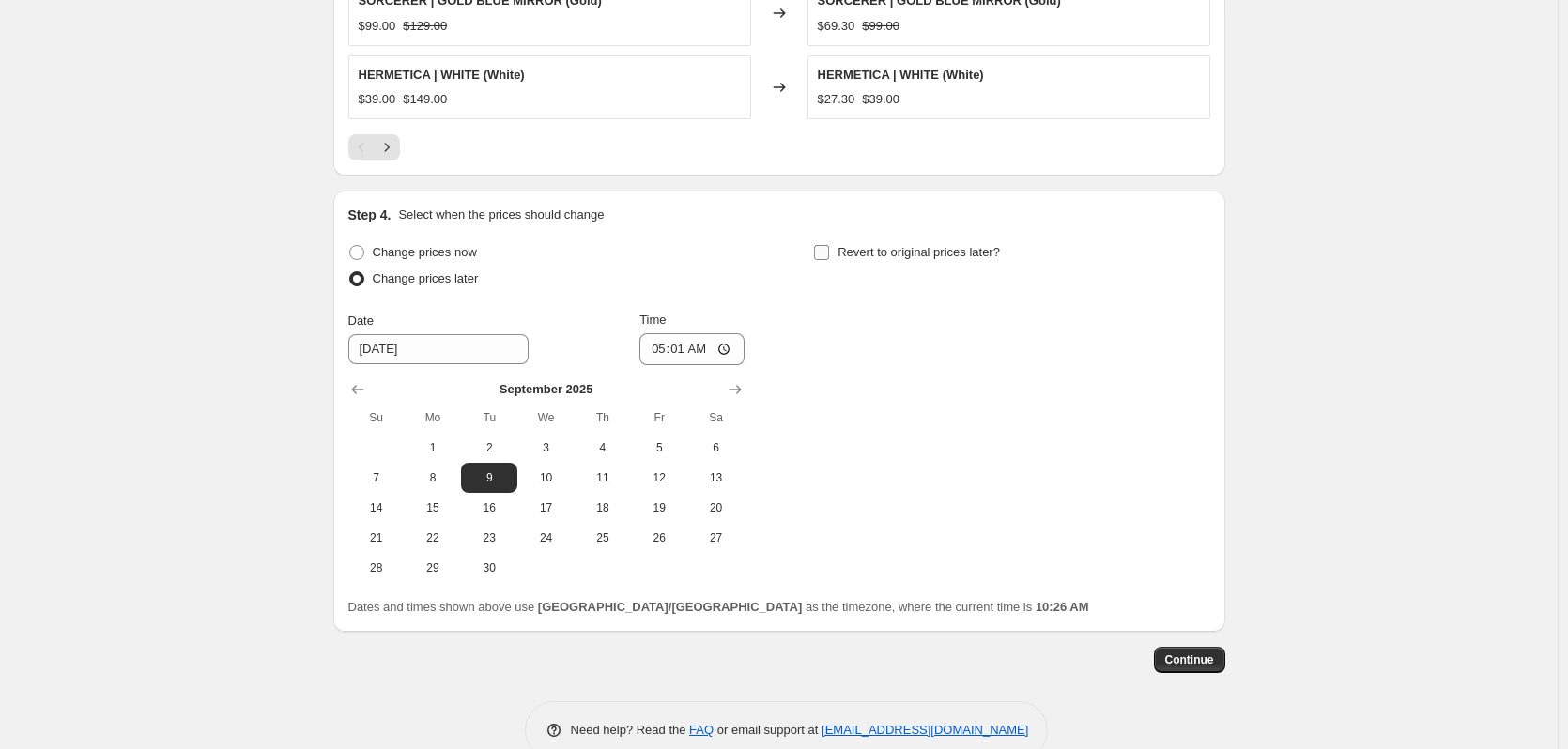
click at [902, 262] on span "Revert to original prices later?" at bounding box center [918, 252] width 162 height 19
click at [828, 260] on input "Revert to original prices later?" at bounding box center [821, 252] width 15 height 15
checkbox input "true"
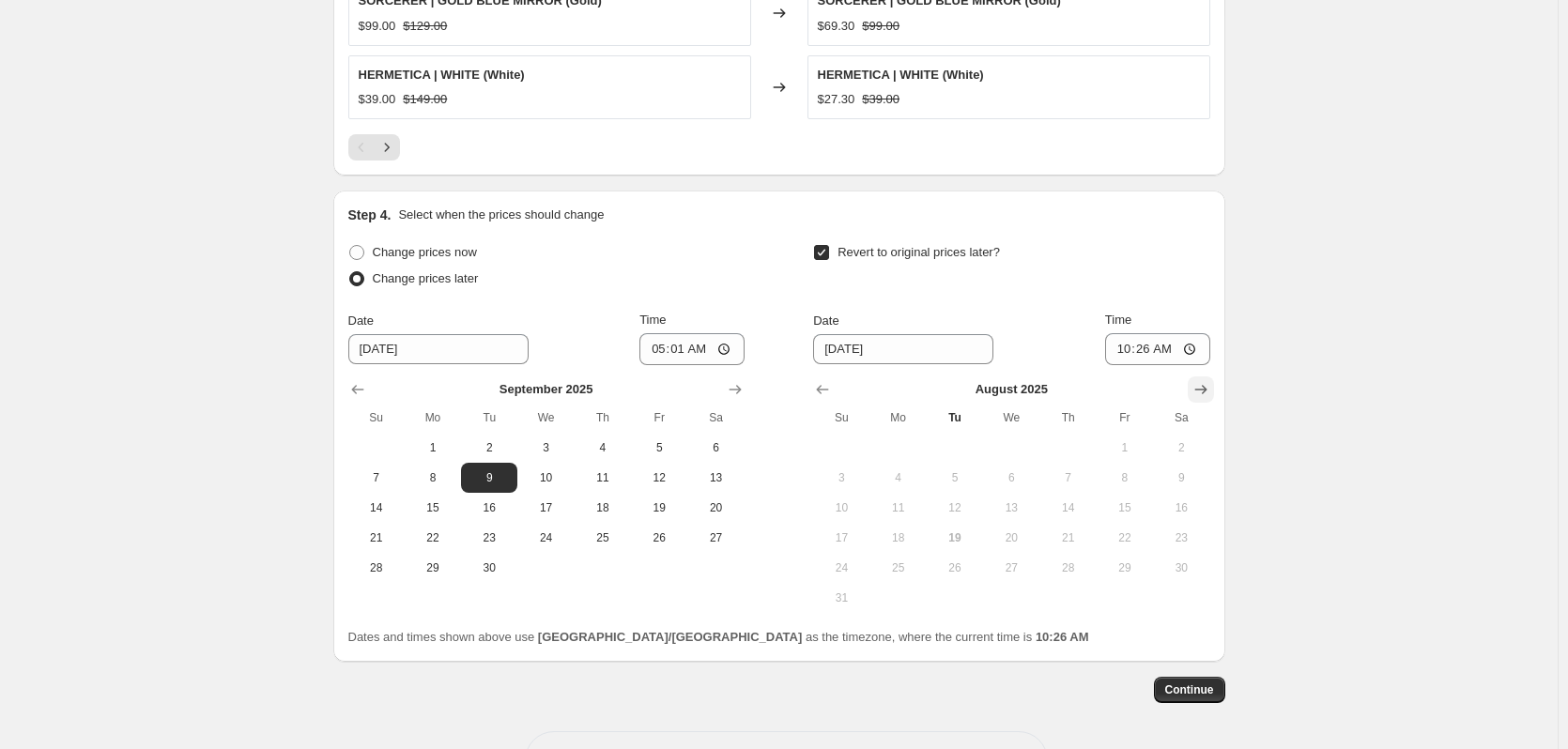
click at [1210, 387] on icon "Show next month, September 2025" at bounding box center [1200, 389] width 19 height 19
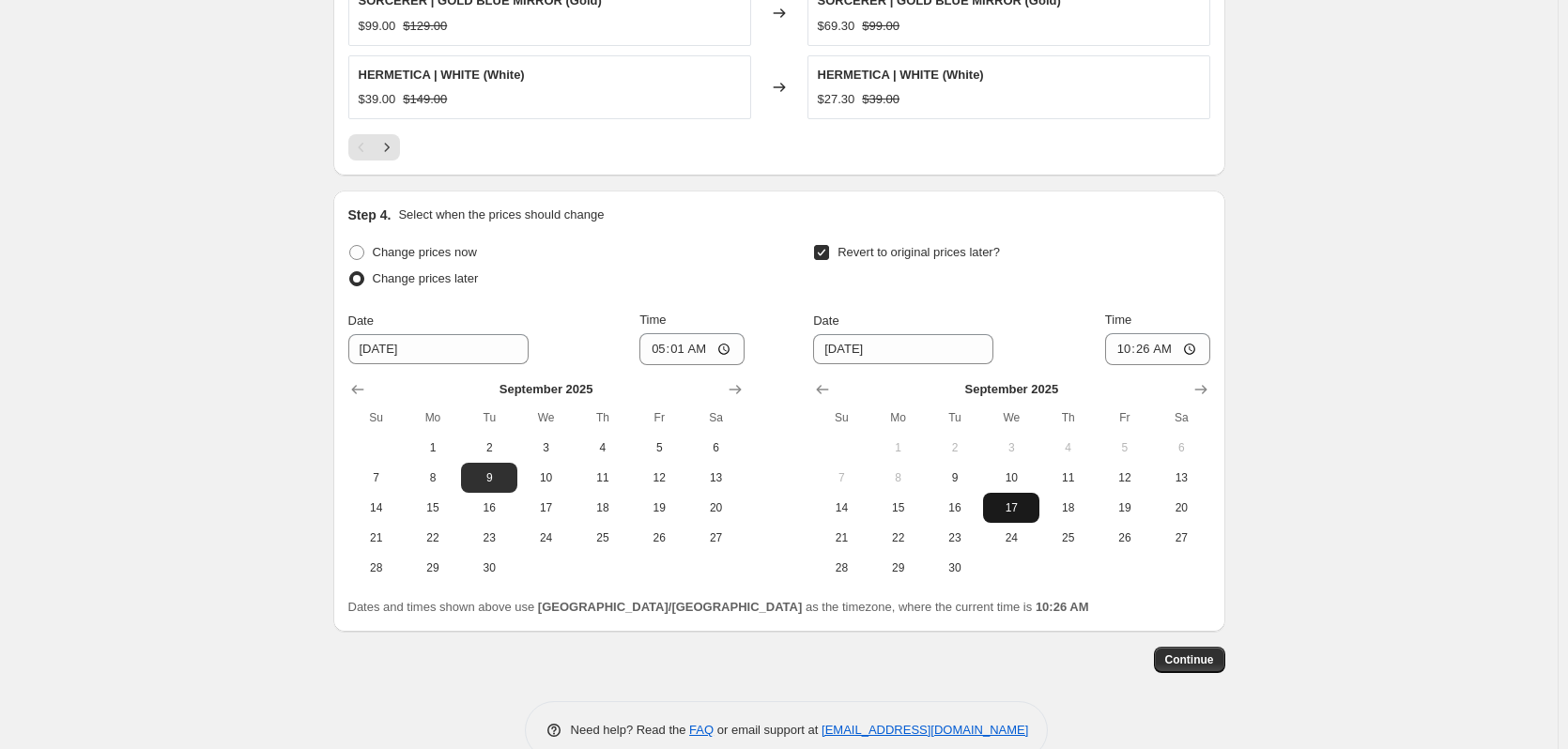
click at [1027, 506] on span "17" at bounding box center [1011, 507] width 42 height 15
type input "[DATE]"
click at [1136, 354] on input "10:26" at bounding box center [1158, 349] width 105 height 32
type input "00:01"
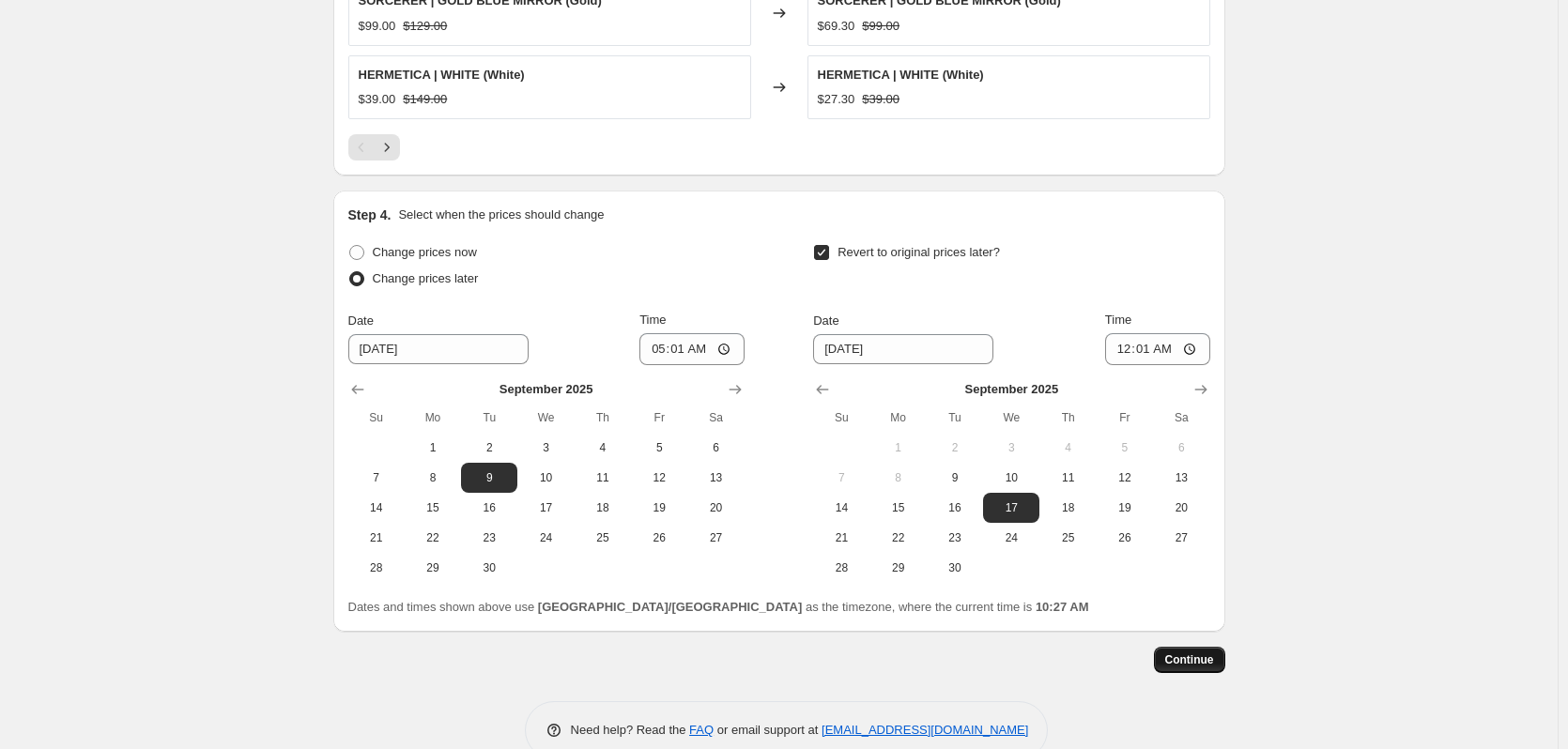
click at [1212, 662] on span "Continue" at bounding box center [1188, 659] width 48 height 15
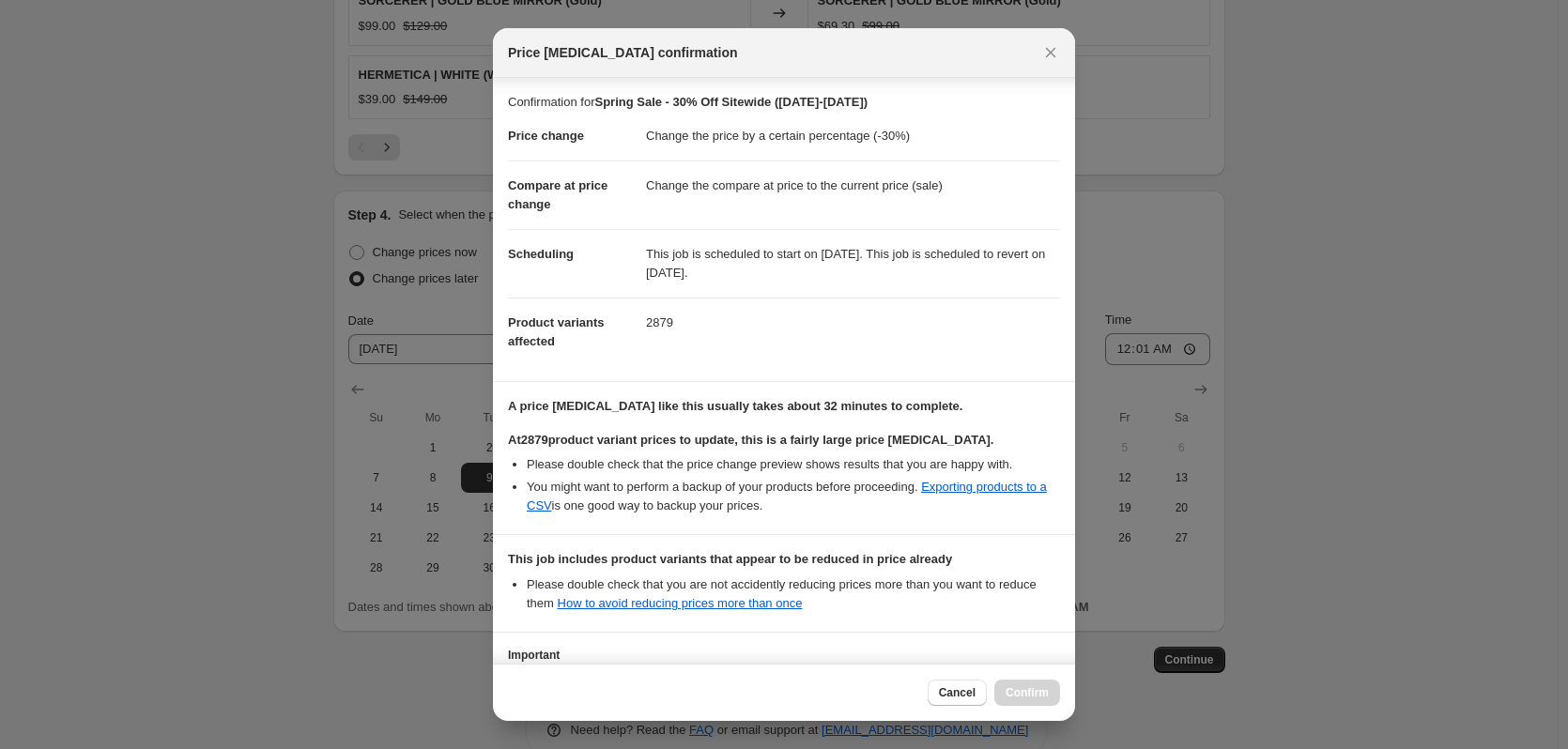
scroll to position [159, 0]
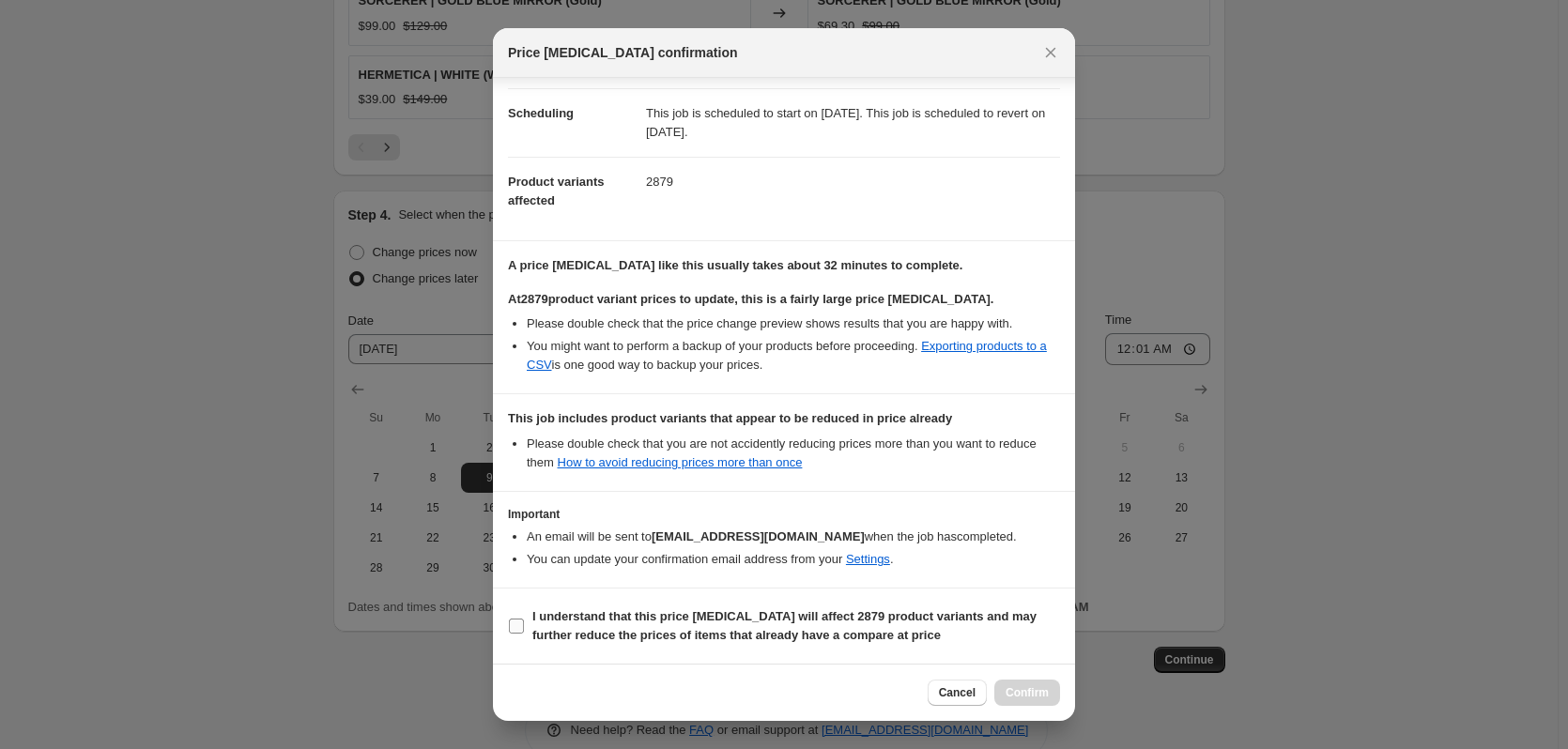
click at [566, 617] on b "I understand that this price [MEDICAL_DATA] will affect 2879 product variants a…" at bounding box center [784, 624] width 504 height 33
click at [524, 619] on input "I understand that this price [MEDICAL_DATA] will affect 2879 product variants a…" at bounding box center [516, 625] width 15 height 15
checkbox input "true"
click at [1045, 696] on span "Confirm" at bounding box center [1027, 692] width 44 height 15
